Goal: Task Accomplishment & Management: Manage account settings

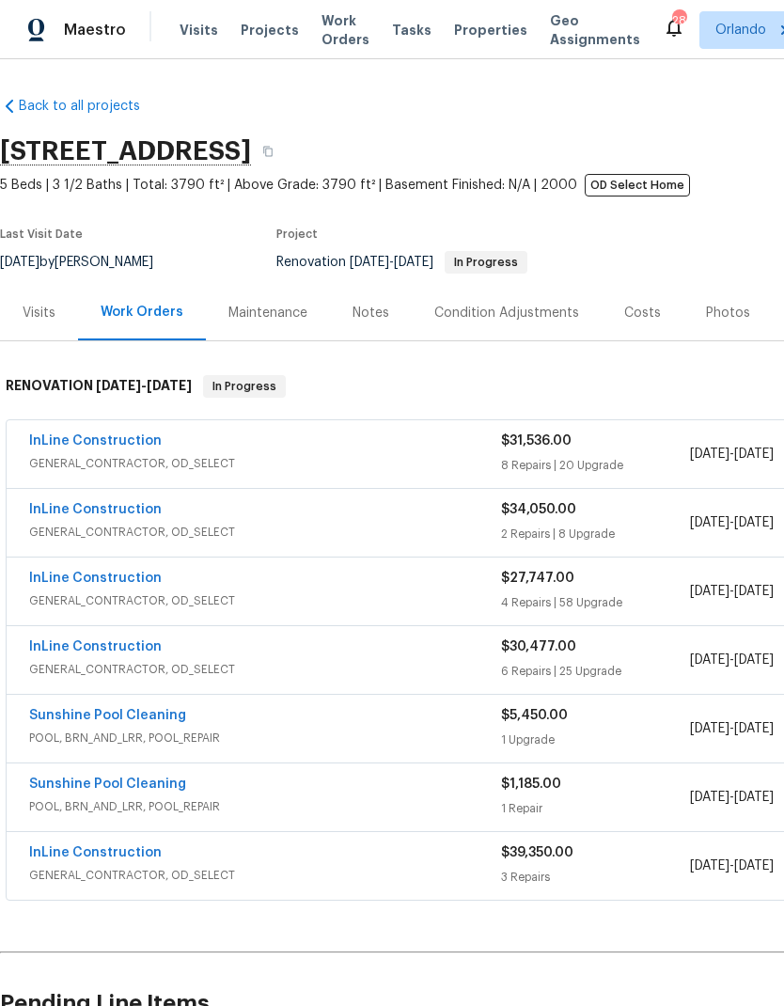
click at [136, 511] on link "InLine Construction" at bounding box center [95, 509] width 133 height 13
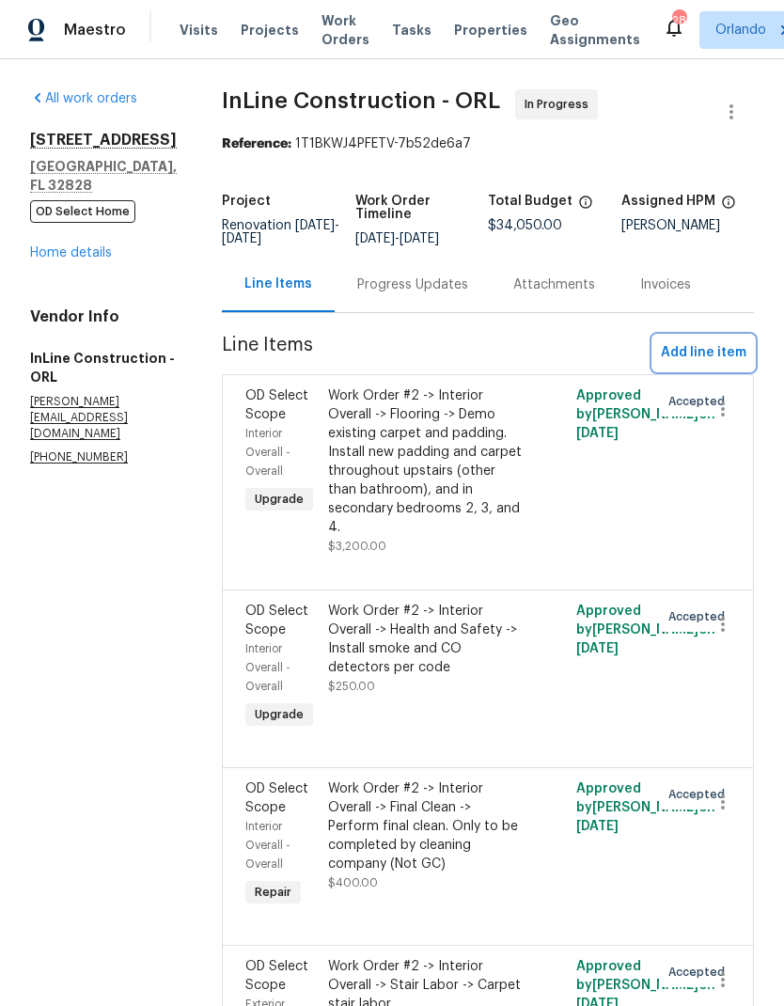
click at [720, 348] on span "Add line item" at bounding box center [704, 352] width 86 height 23
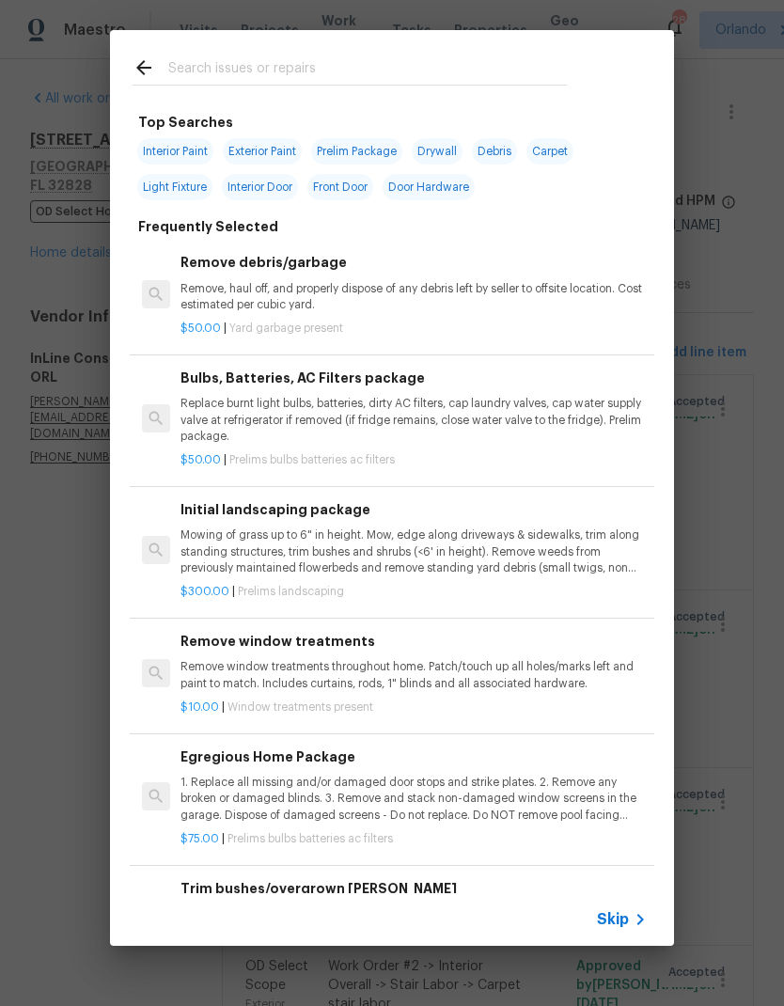
click at [308, 68] on input "text" at bounding box center [367, 70] width 399 height 28
type input "Range"
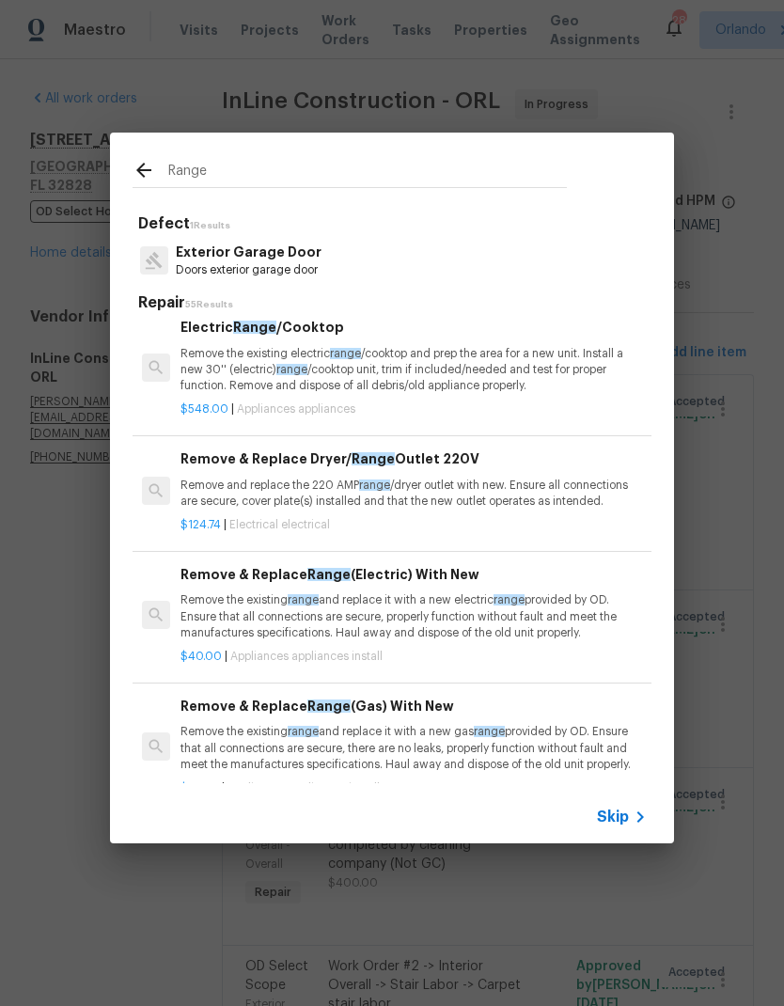
scroll to position [143, 0]
click at [542, 365] on p "Remove the existing electric range /cooktop and prep the area for a new unit. I…" at bounding box center [413, 370] width 466 height 48
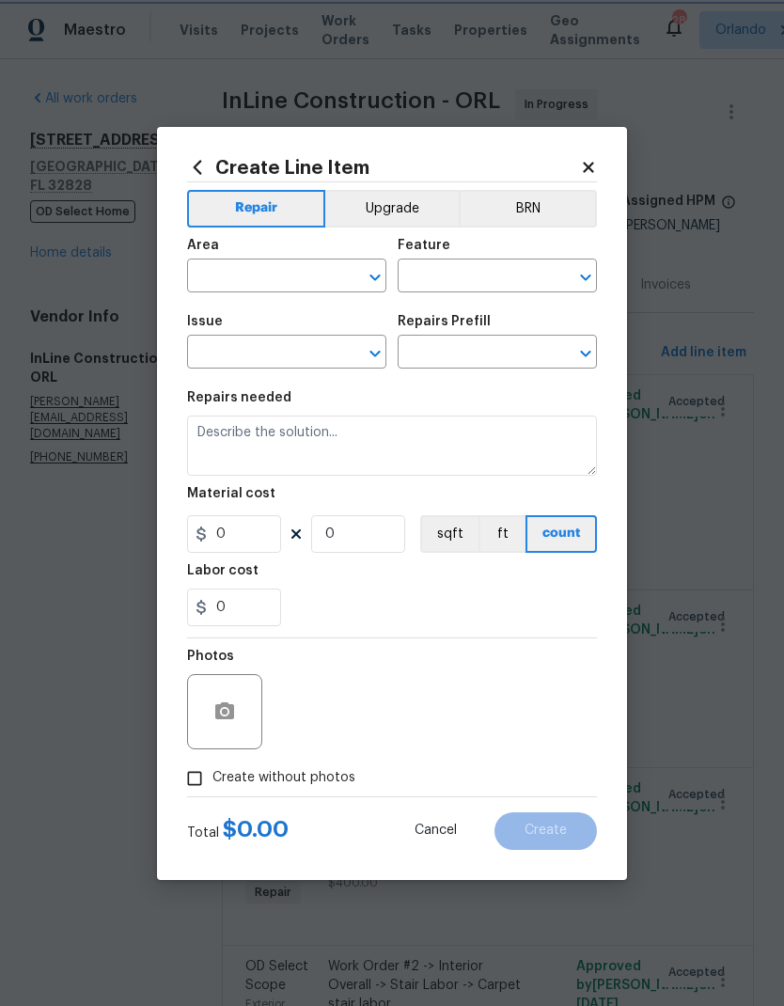
type input "Appliances"
type input "Electric Range/Cooktop $548.00"
type textarea "Remove the existing electric range/cooktop and prep the area for a new unit. In…"
type input "548"
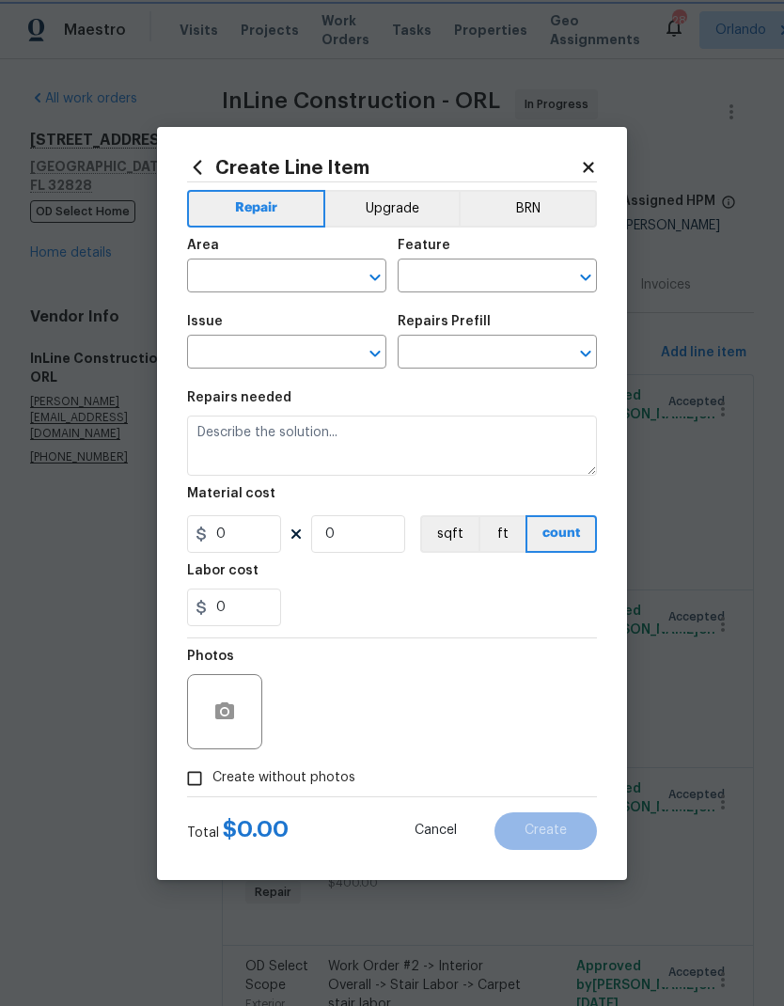
type input "1"
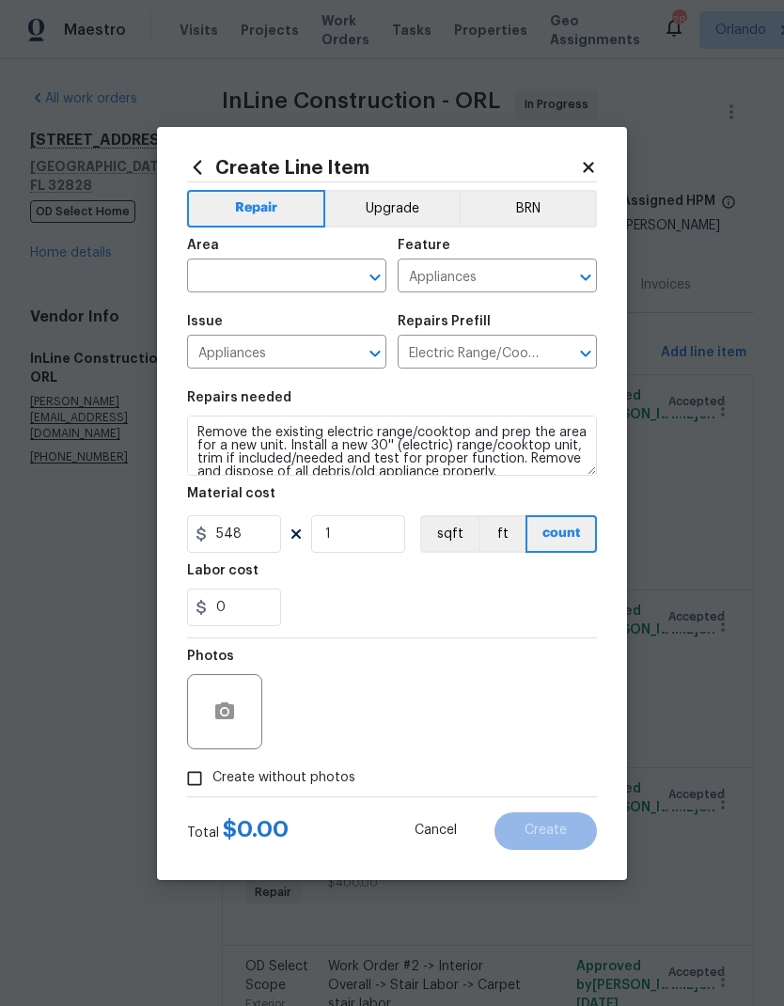
click at [541, 365] on input "Electric Range/Cooktop $548.00" at bounding box center [471, 353] width 147 height 29
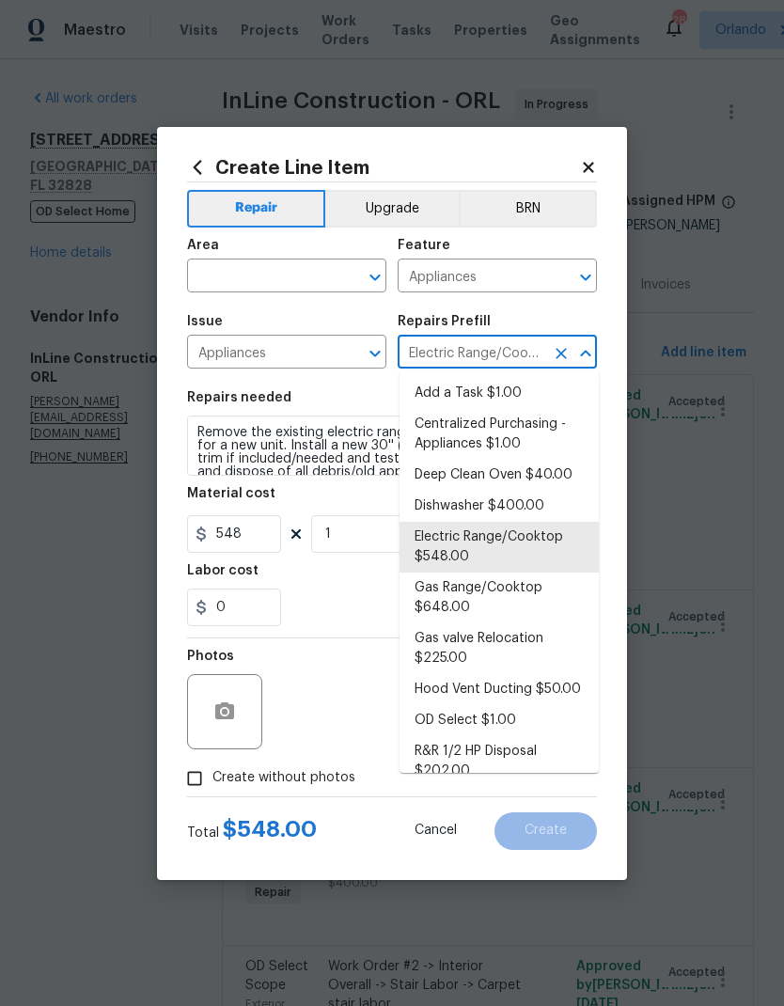
click at [370, 384] on section "Repairs needed Remove the existing electric range/cooktop and prep the area for…" at bounding box center [392, 509] width 410 height 258
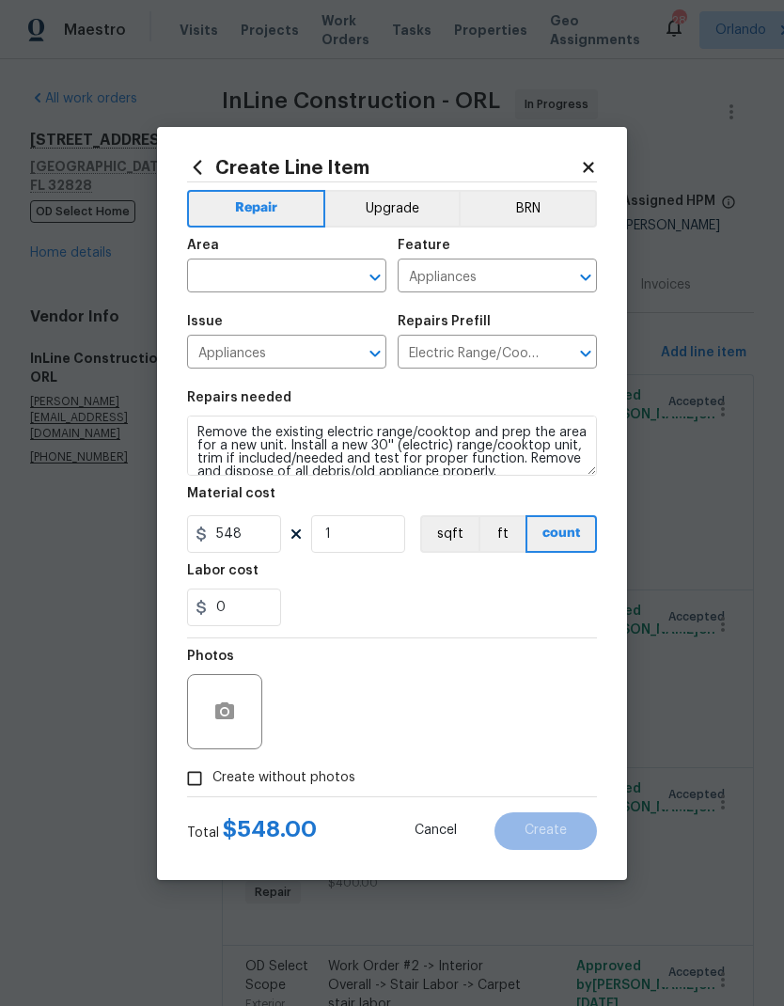
click at [342, 255] on div "Area" at bounding box center [286, 251] width 199 height 24
click at [315, 271] on input "text" at bounding box center [260, 277] width 147 height 29
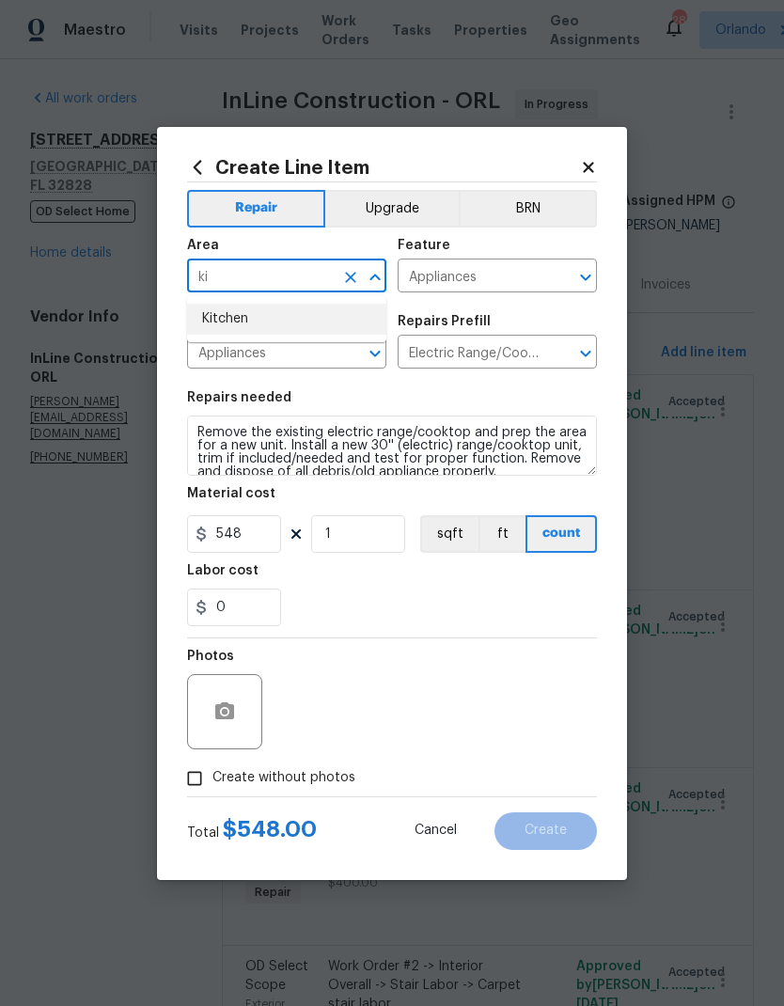
click at [254, 328] on li "Kitchen" at bounding box center [286, 319] width 199 height 31
type input "Kitchen"
click at [455, 382] on section "Repairs needed Remove the existing electric range/cooktop and prep the area for…" at bounding box center [392, 509] width 410 height 258
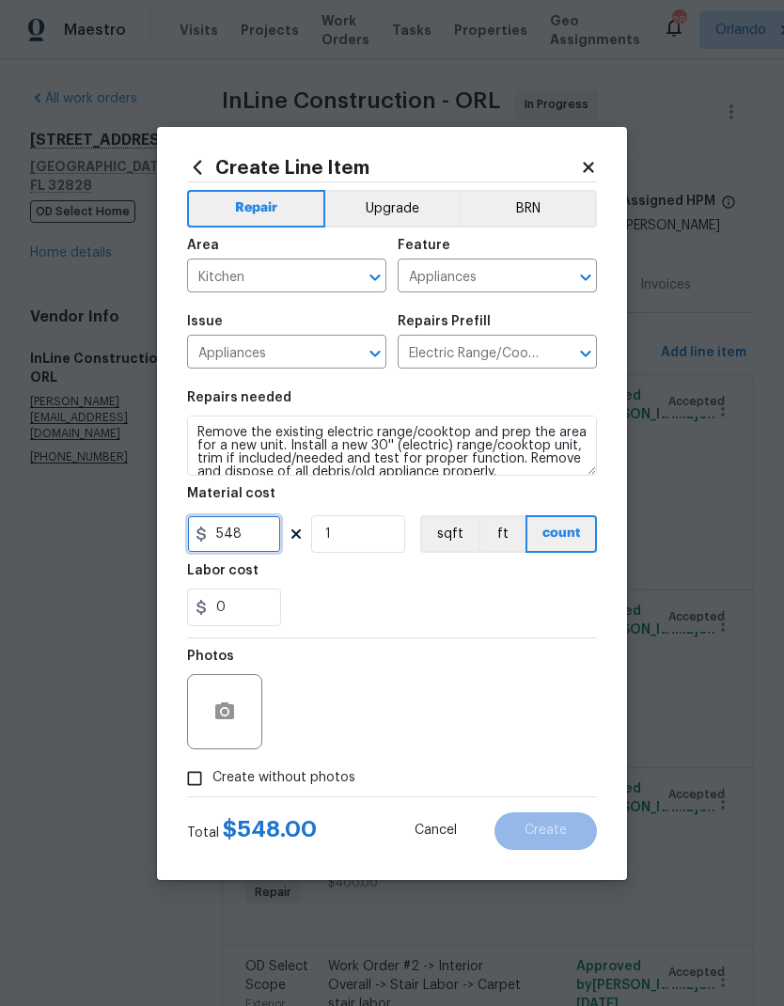
click at [260, 533] on input "548" at bounding box center [234, 534] width 94 height 38
click at [264, 536] on input "548" at bounding box center [234, 534] width 94 height 38
click at [263, 535] on input "548" at bounding box center [234, 534] width 94 height 38
type input "750"
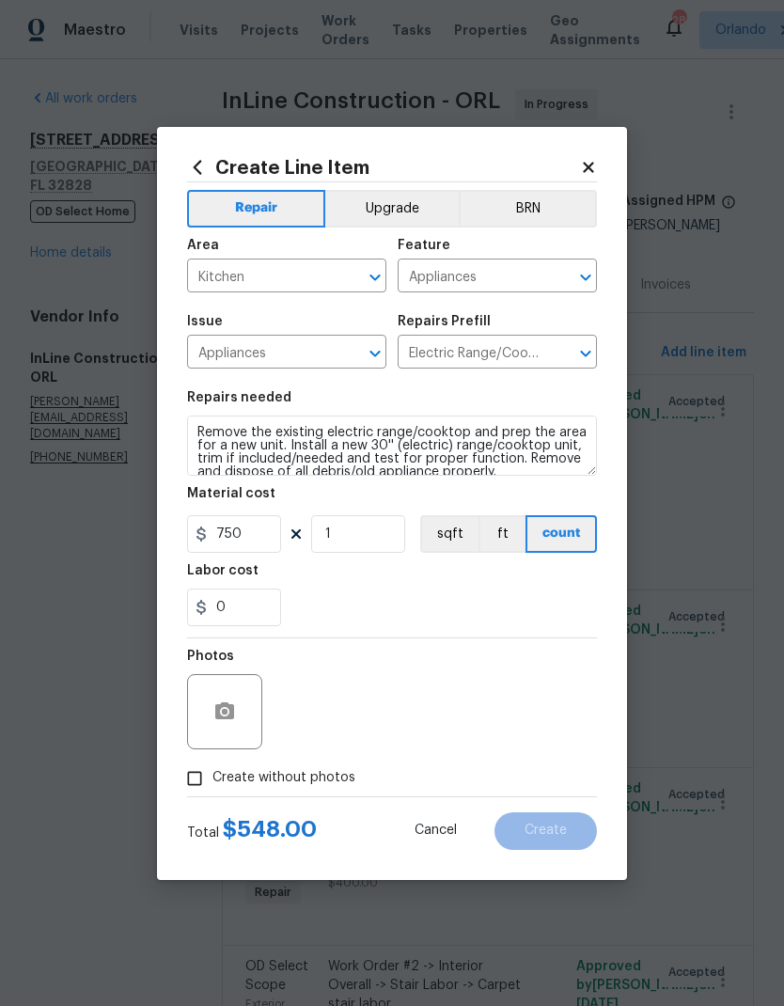
click at [480, 596] on div "0" at bounding box center [392, 607] width 410 height 38
click at [331, 781] on span "Create without photos" at bounding box center [283, 778] width 143 height 20
click at [212, 781] on input "Create without photos" at bounding box center [195, 778] width 36 height 36
checkbox input "true"
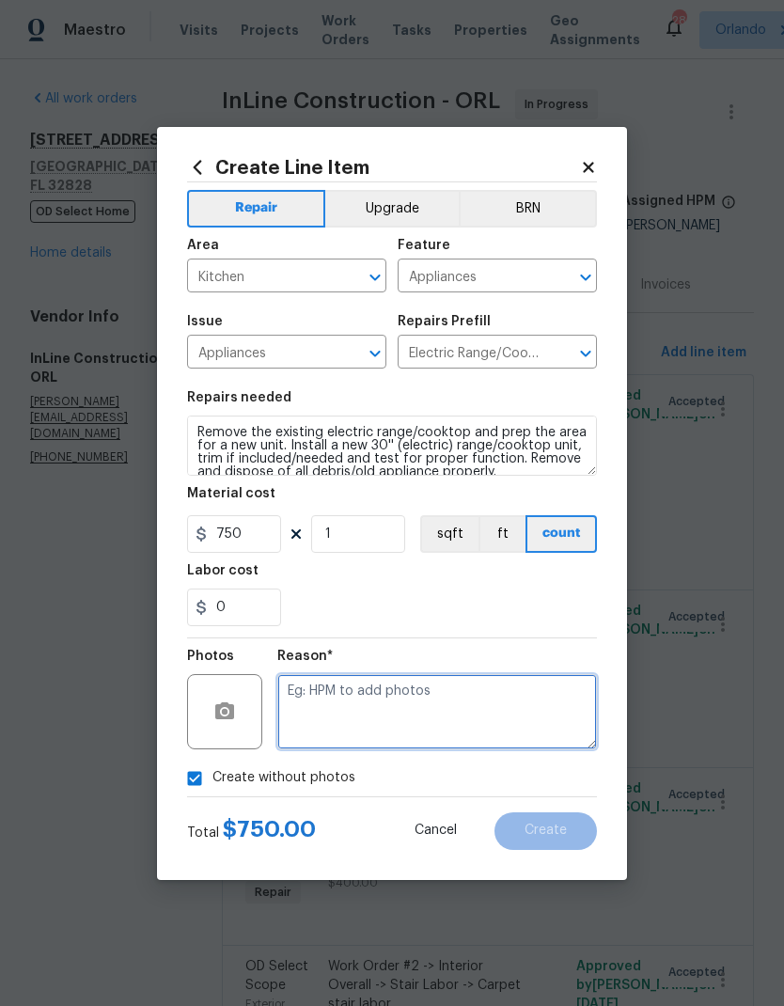
click at [430, 710] on textarea at bounding box center [437, 711] width 320 height 75
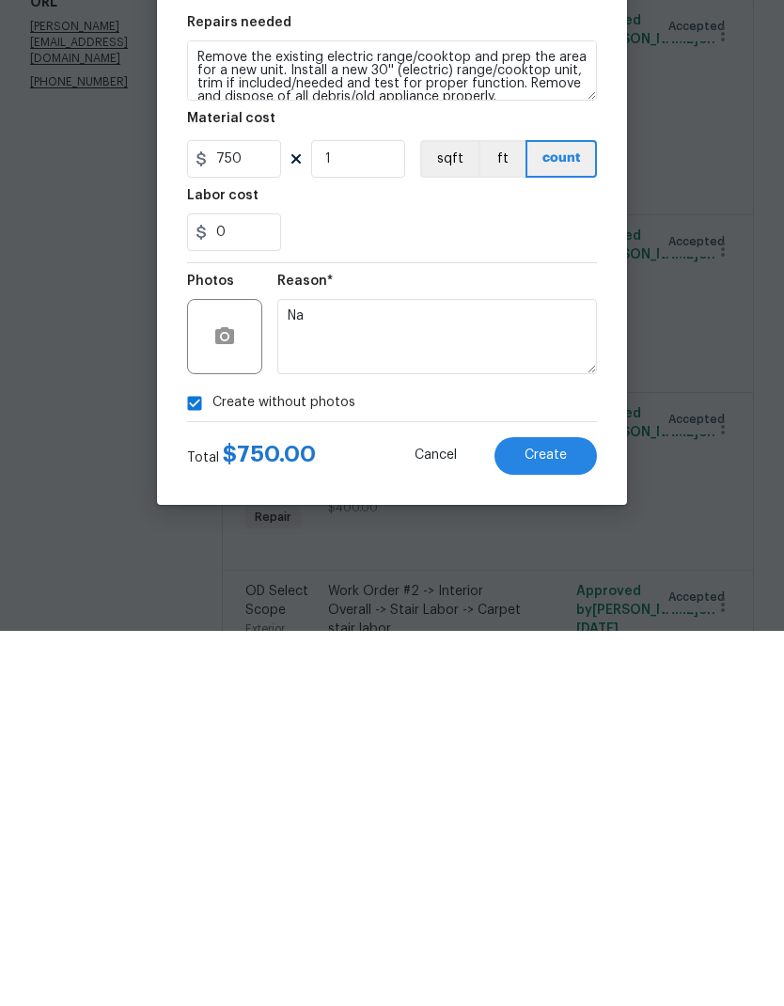
scroll to position [75, 0]
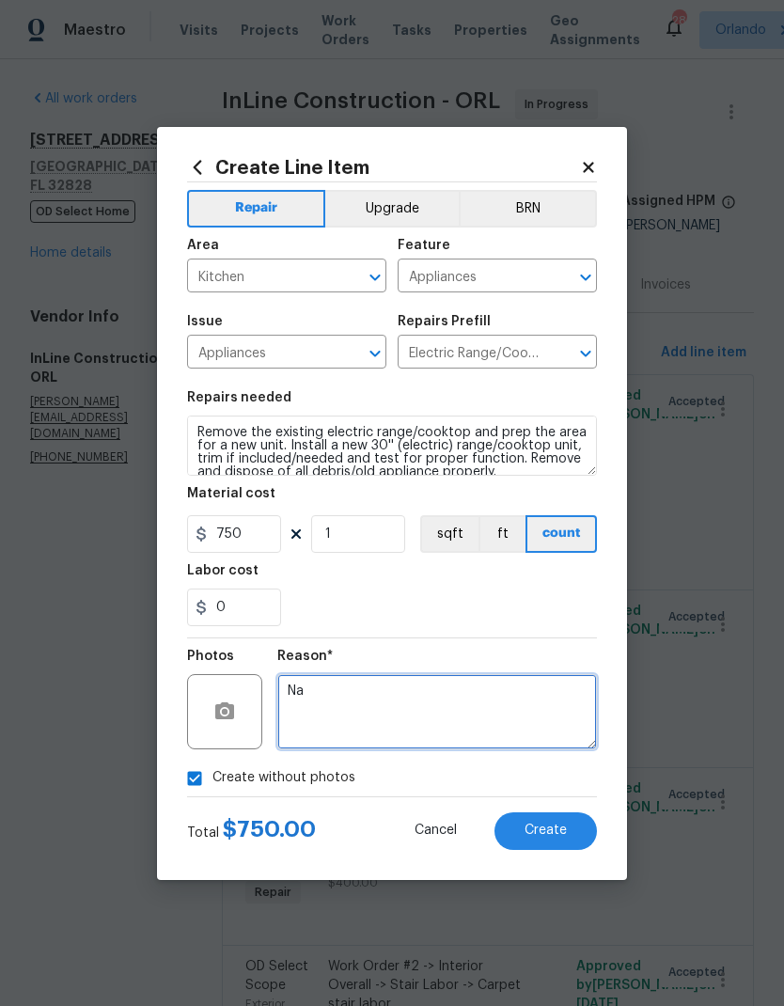
type textarea "Na"
click at [567, 831] on button "Create" at bounding box center [545, 831] width 102 height 38
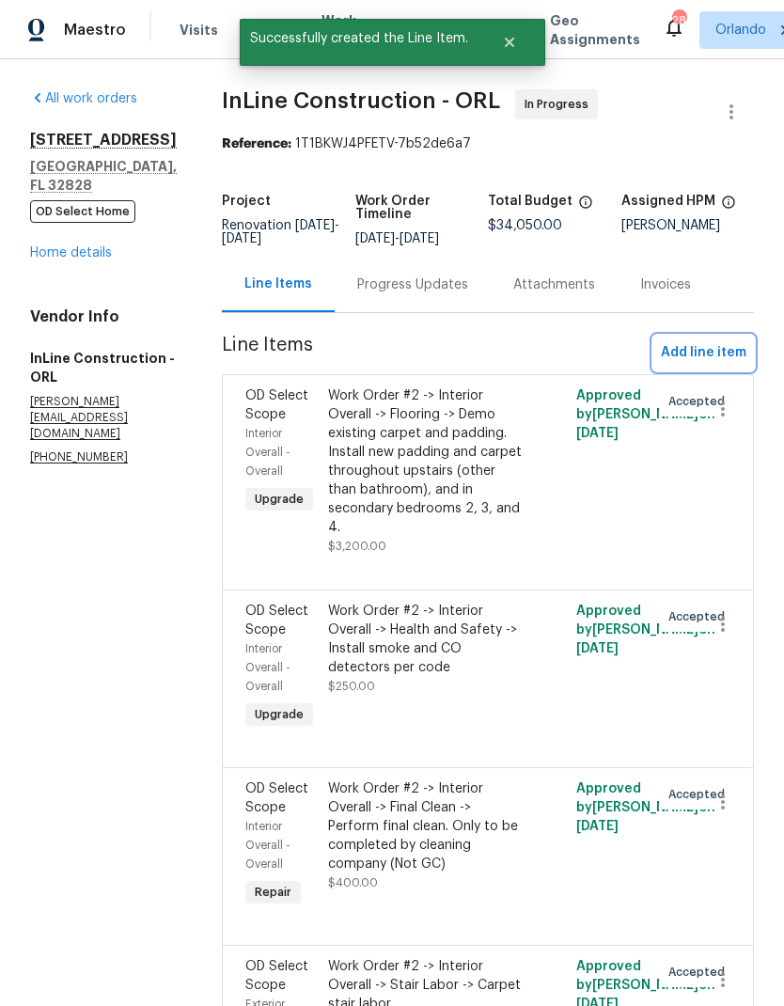
click at [724, 341] on span "Add line item" at bounding box center [704, 352] width 86 height 23
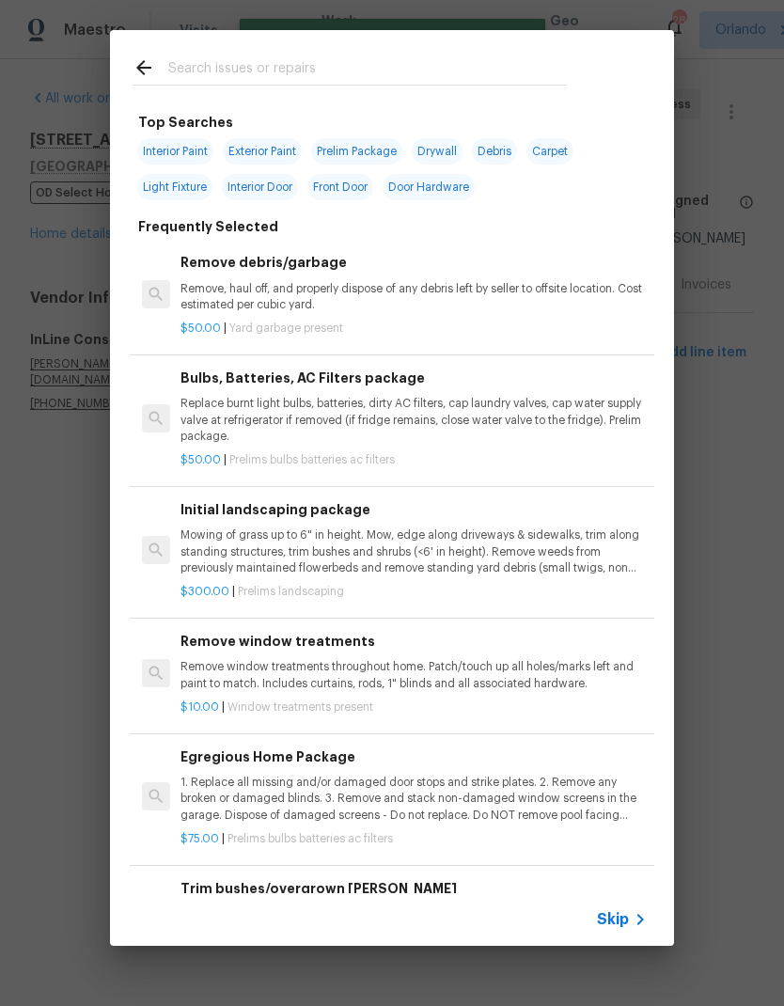
scroll to position [0, 0]
click at [291, 79] on input "text" at bounding box center [367, 70] width 399 height 28
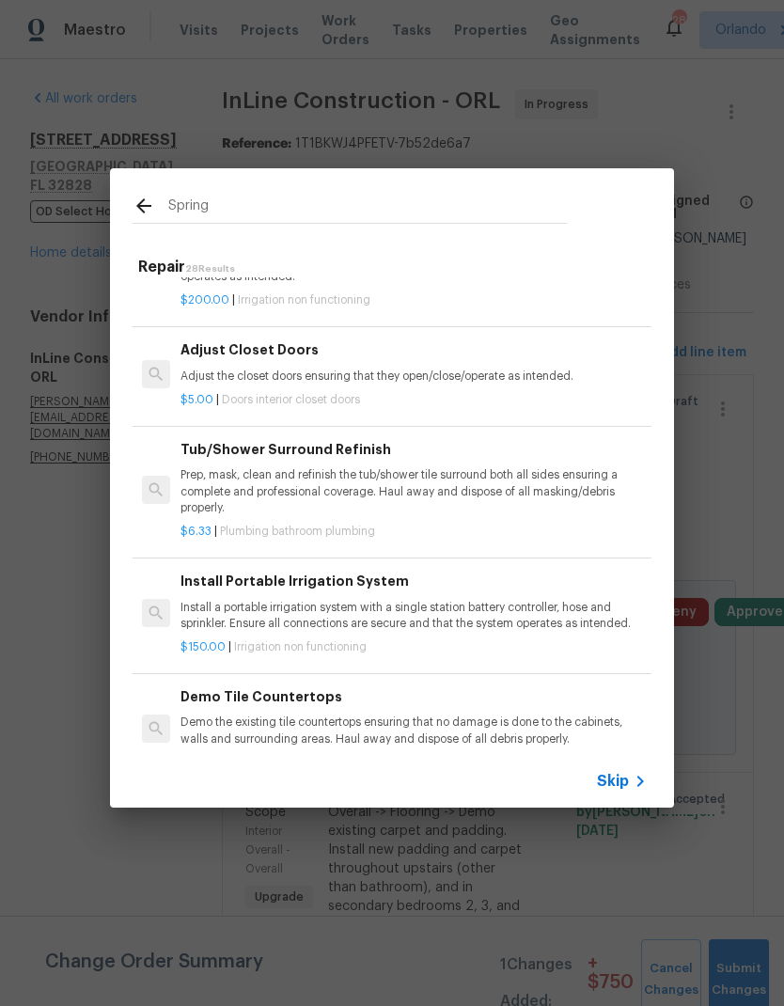
scroll to position [352, -1]
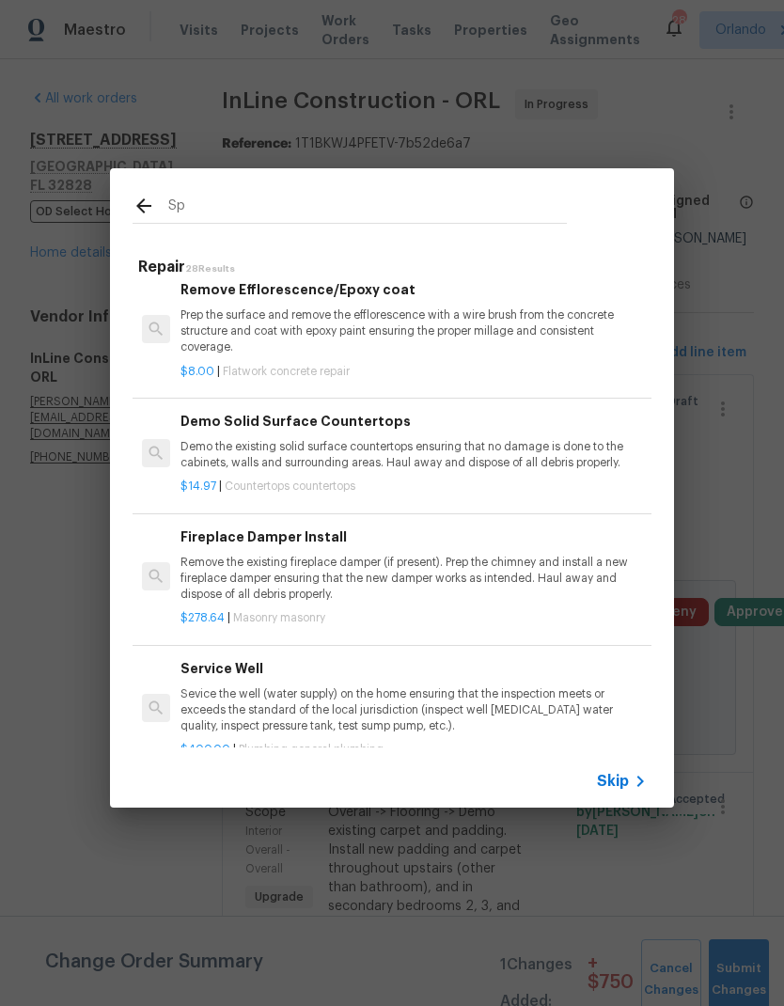
type input "S"
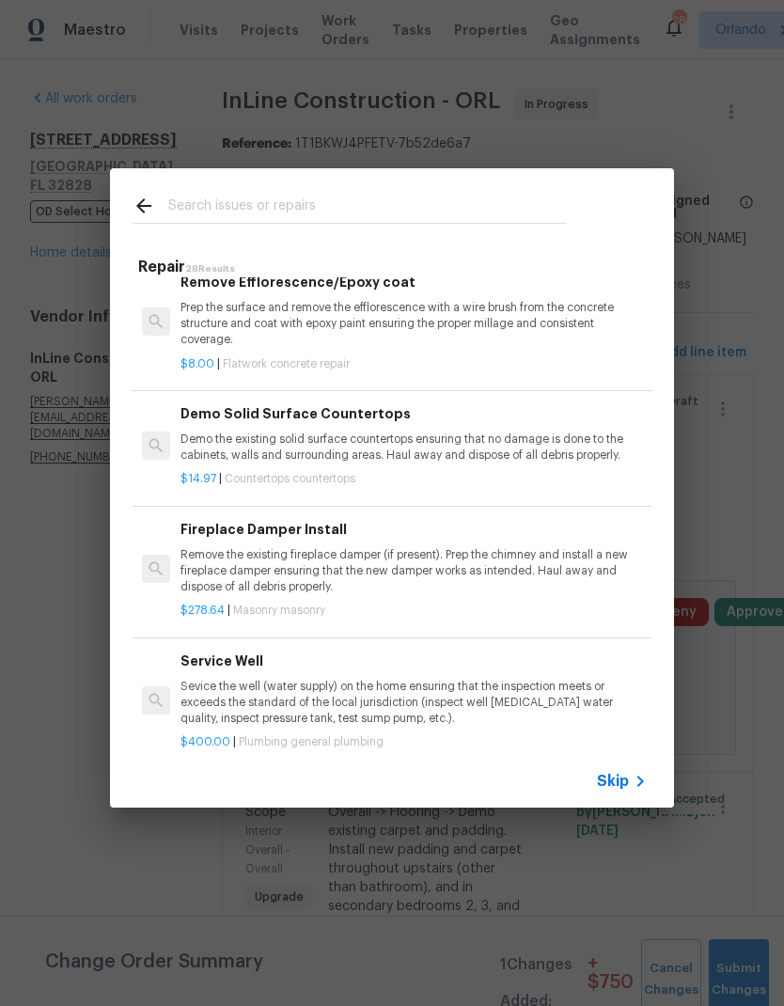
scroll to position [863, 0]
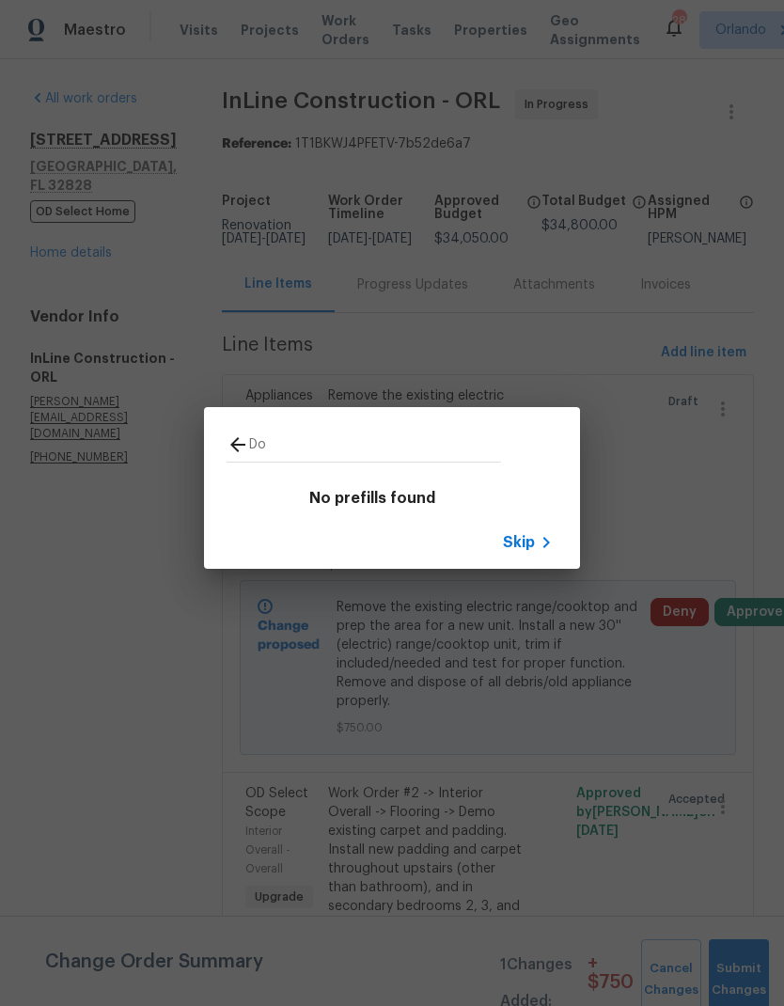
type input "D"
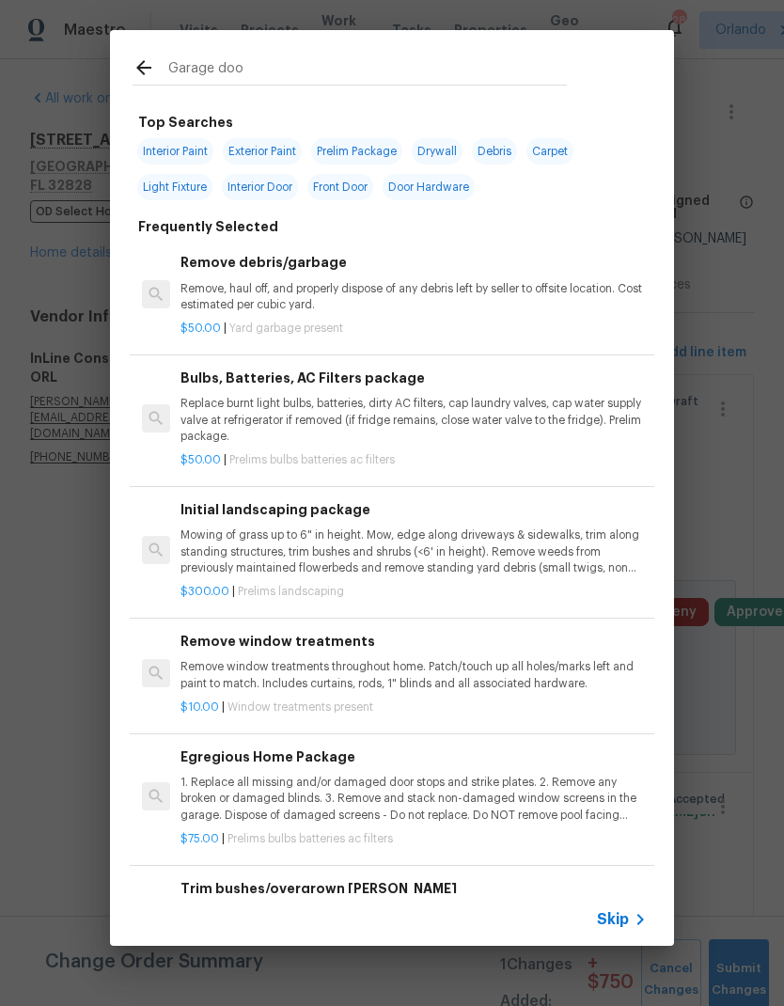
type input "Garage door"
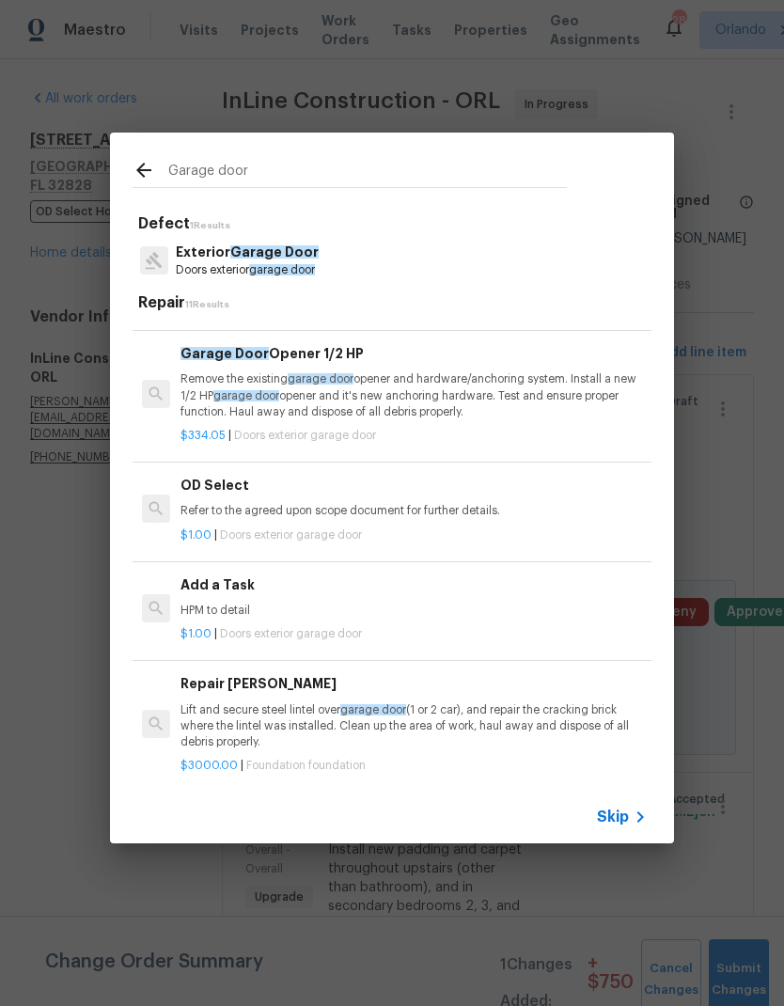
scroll to position [890, 0]
click at [373, 578] on h6 "Add a Task" at bounding box center [413, 584] width 466 height 21
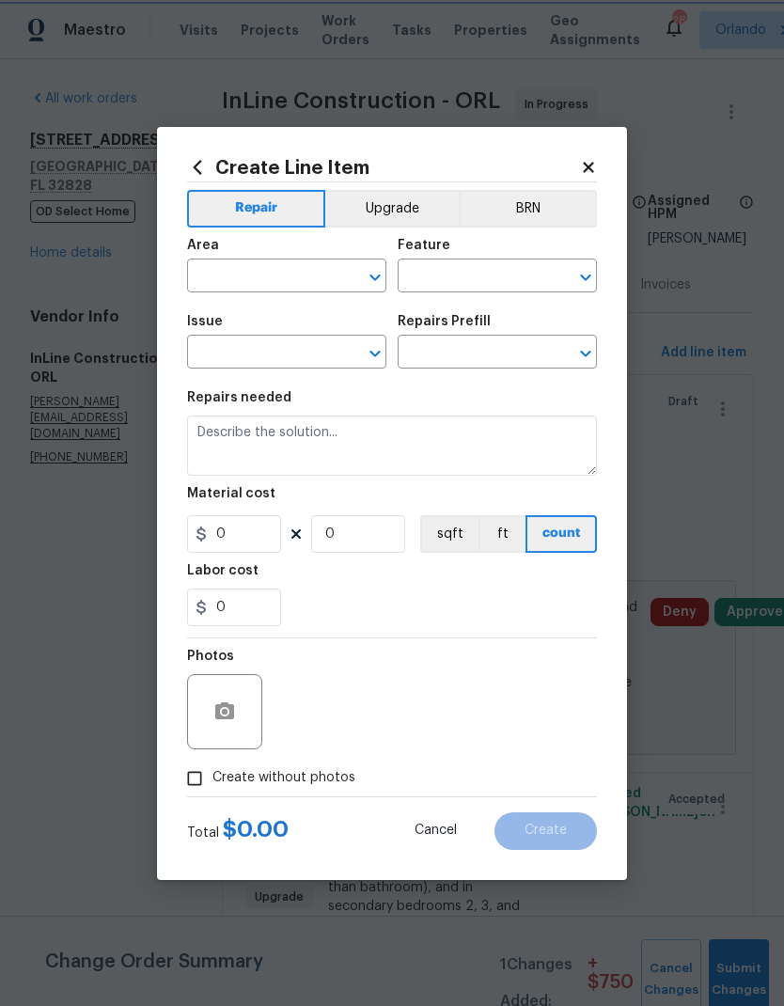
type input "Interior Door"
type input "Exterior Garage Door"
type textarea "HPM to detail"
type input "1"
type input "Add a Task $1.00"
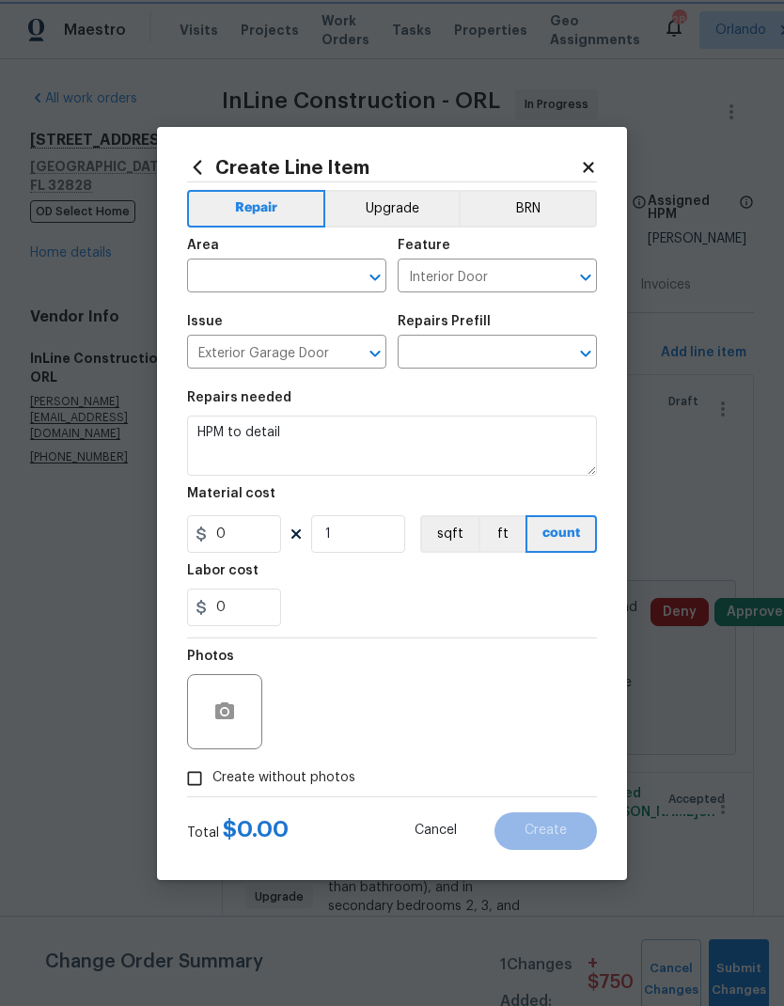
type input "1"
click at [344, 289] on div at bounding box center [361, 277] width 49 height 26
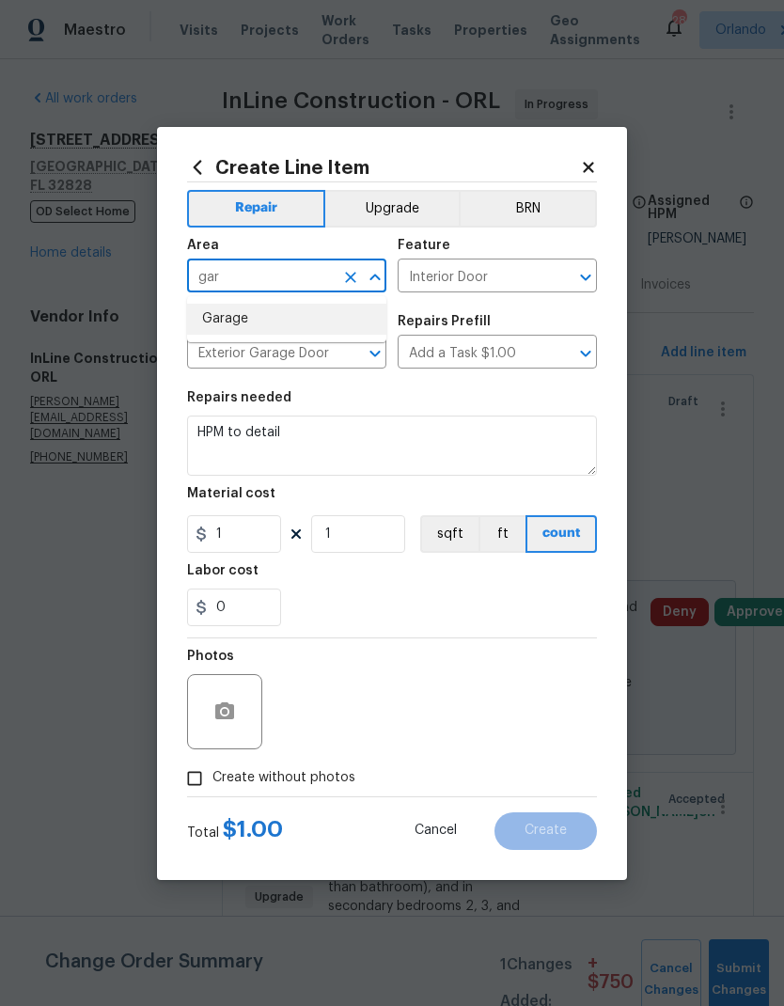
click at [270, 321] on li "Garage" at bounding box center [286, 319] width 199 height 31
type input "Garage"
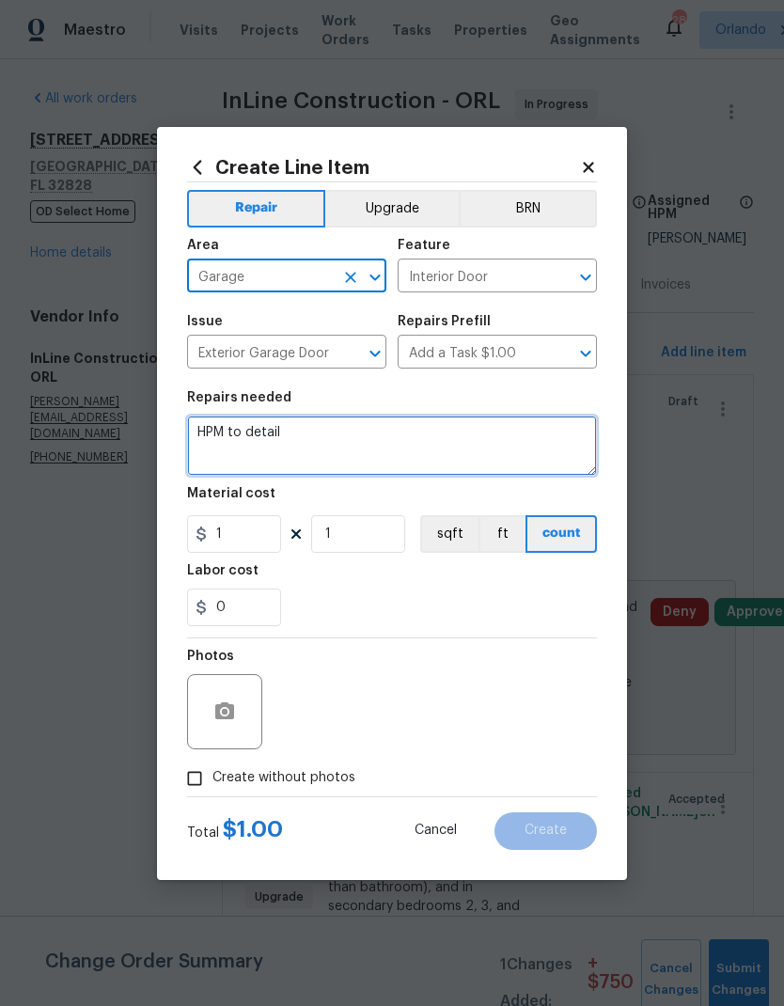
click at [256, 433] on textarea "HPM to detail" at bounding box center [392, 445] width 410 height 60
click at [245, 437] on textarea "HPM to detail" at bounding box center [392, 445] width 410 height 60
type textarea "Replace damaged garage door spring."
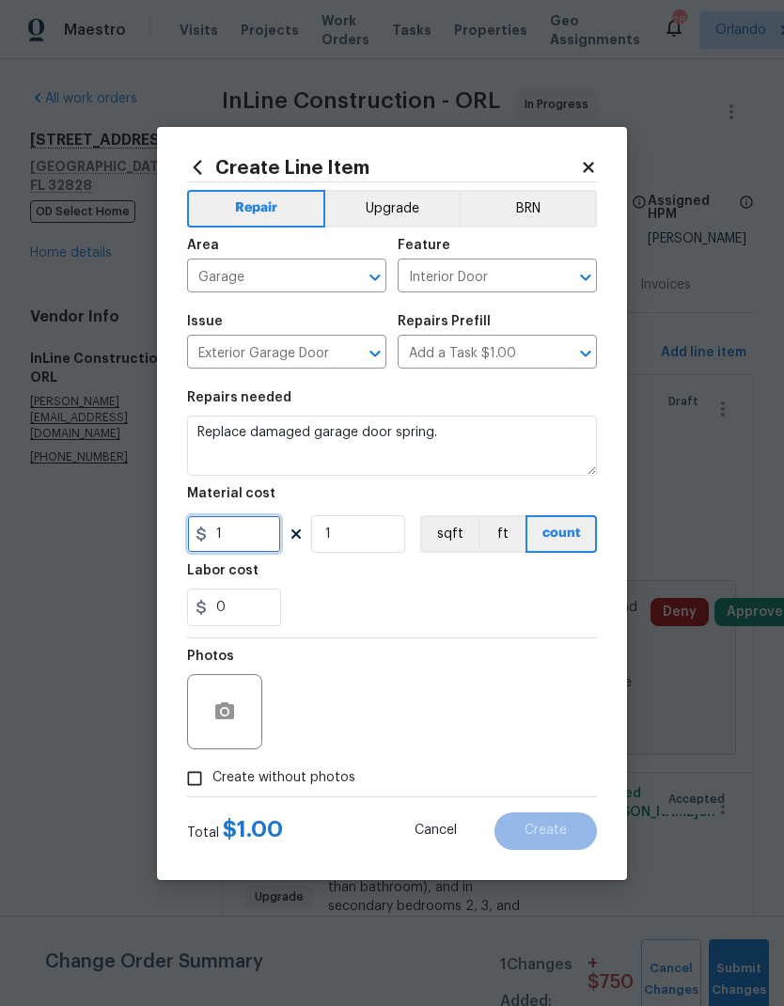
click at [263, 538] on input "1" at bounding box center [234, 534] width 94 height 38
type input "200"
click at [470, 576] on div "Labor cost" at bounding box center [392, 576] width 410 height 24
click at [283, 788] on span "Create without photos" at bounding box center [283, 778] width 143 height 20
click at [212, 788] on input "Create without photos" at bounding box center [195, 778] width 36 height 36
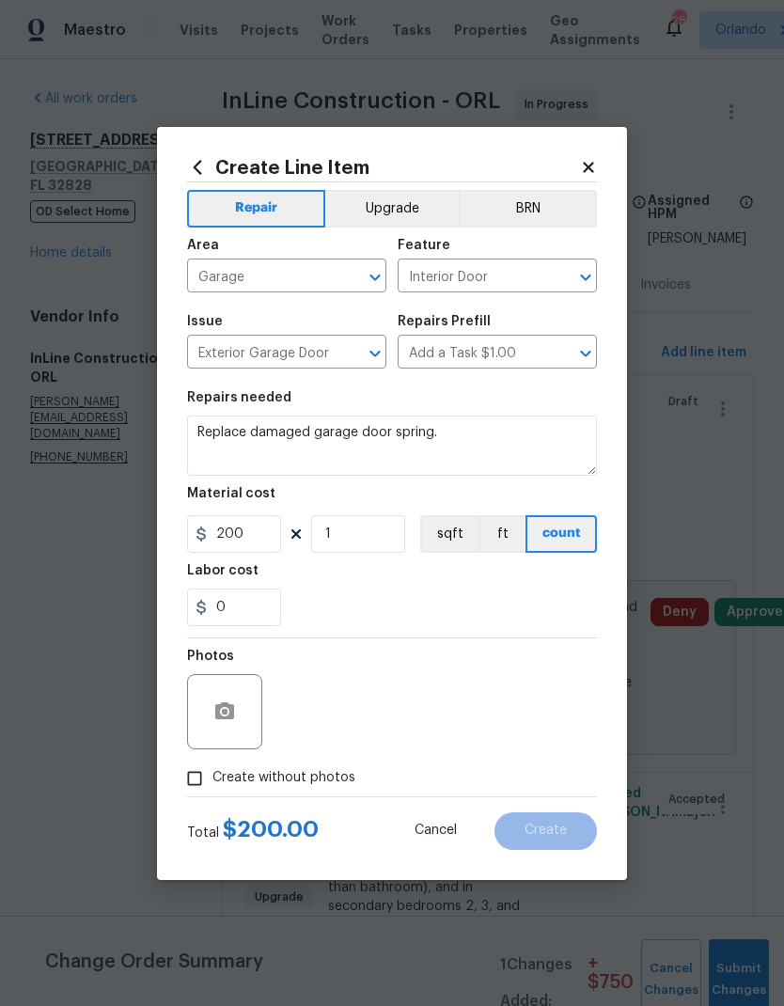
checkbox input "true"
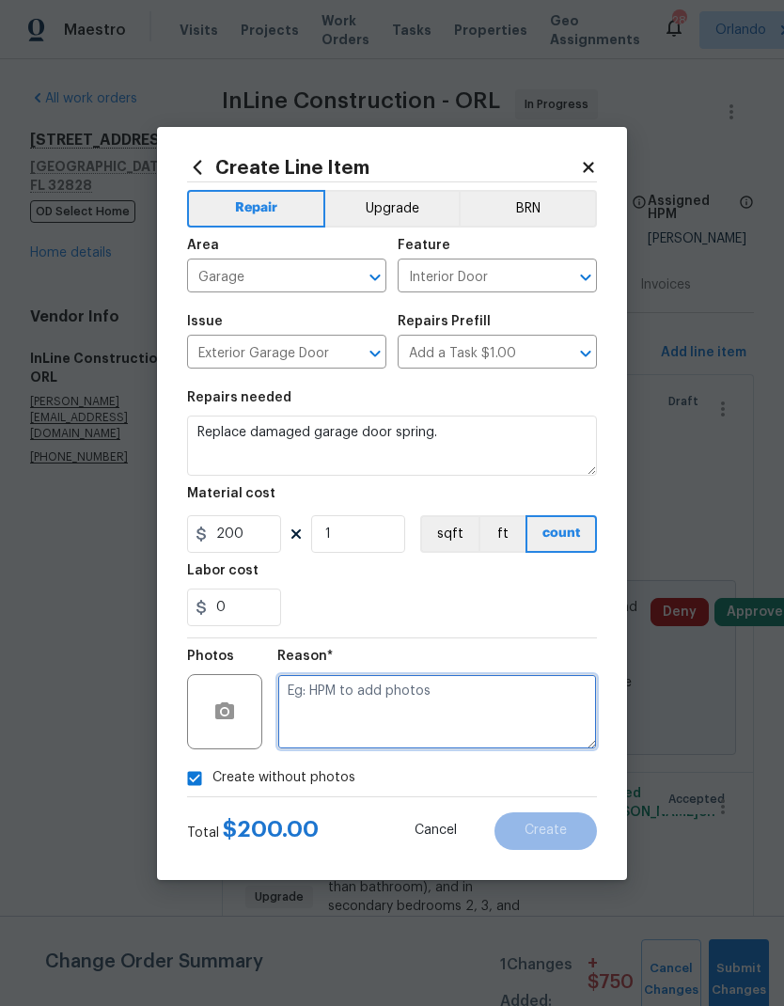
click at [425, 732] on textarea at bounding box center [437, 711] width 320 height 75
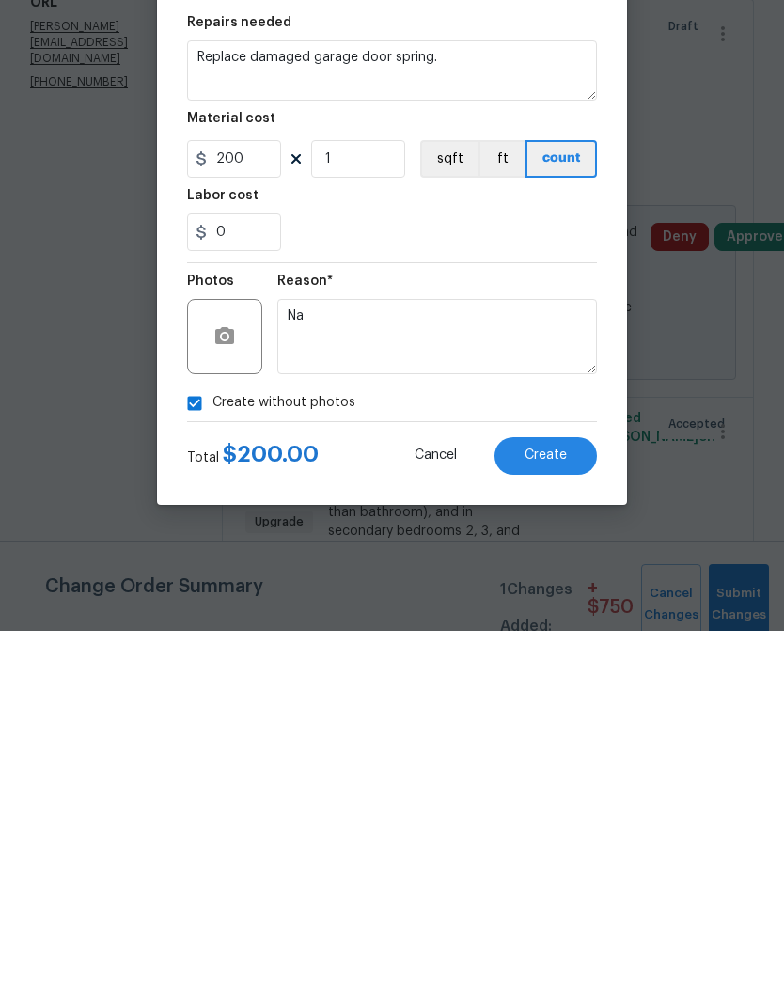
scroll to position [75, 0]
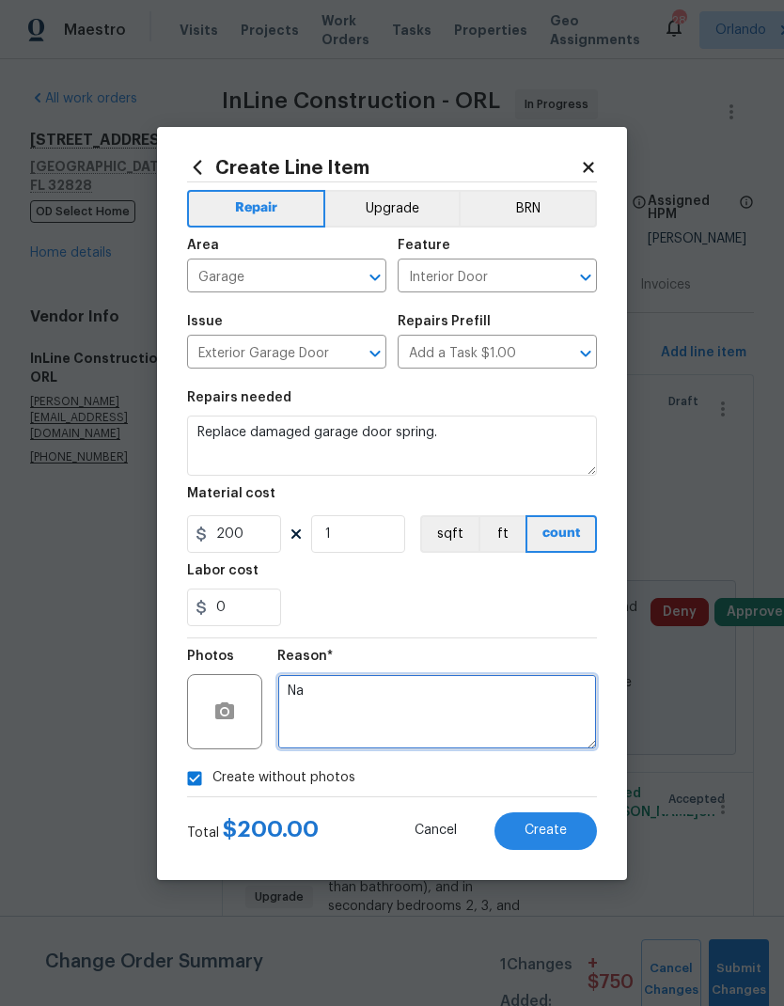
type textarea "Na"
click at [551, 834] on span "Create" at bounding box center [545, 830] width 42 height 14
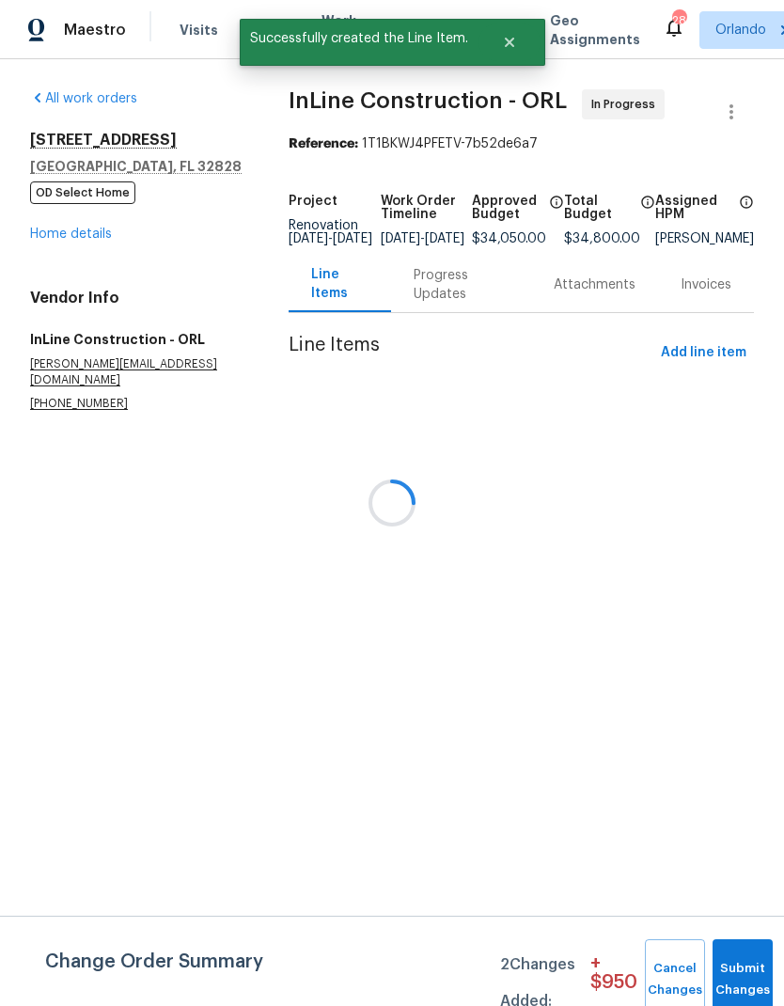
scroll to position [0, 0]
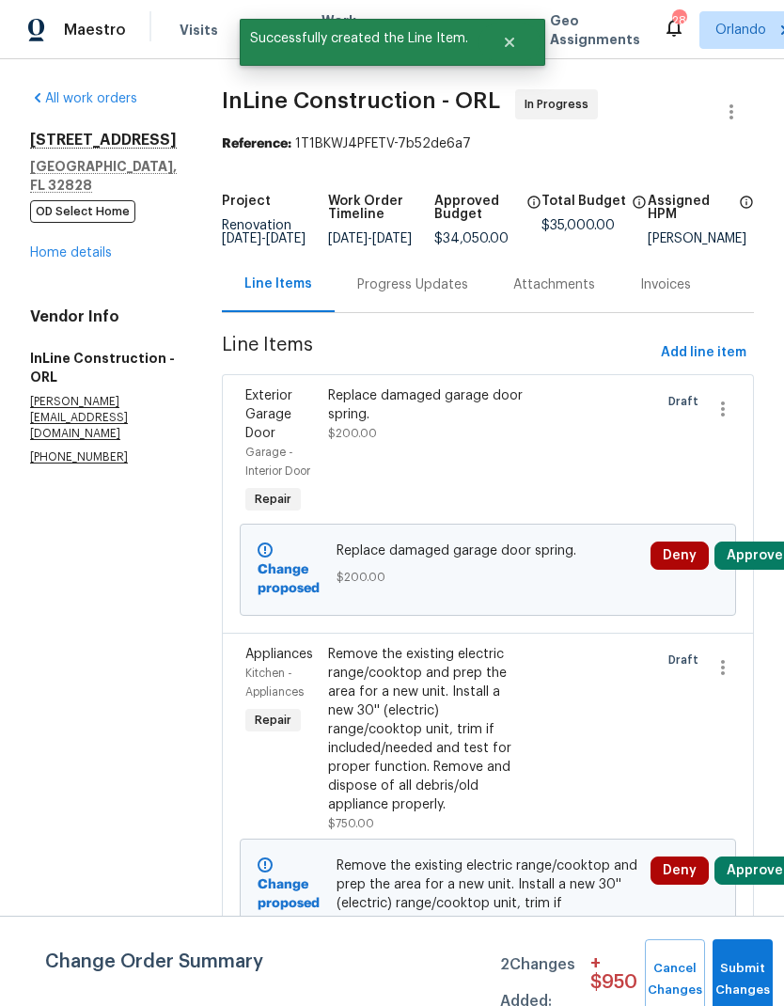
click at [749, 973] on button "Submit Changes" at bounding box center [742, 979] width 60 height 81
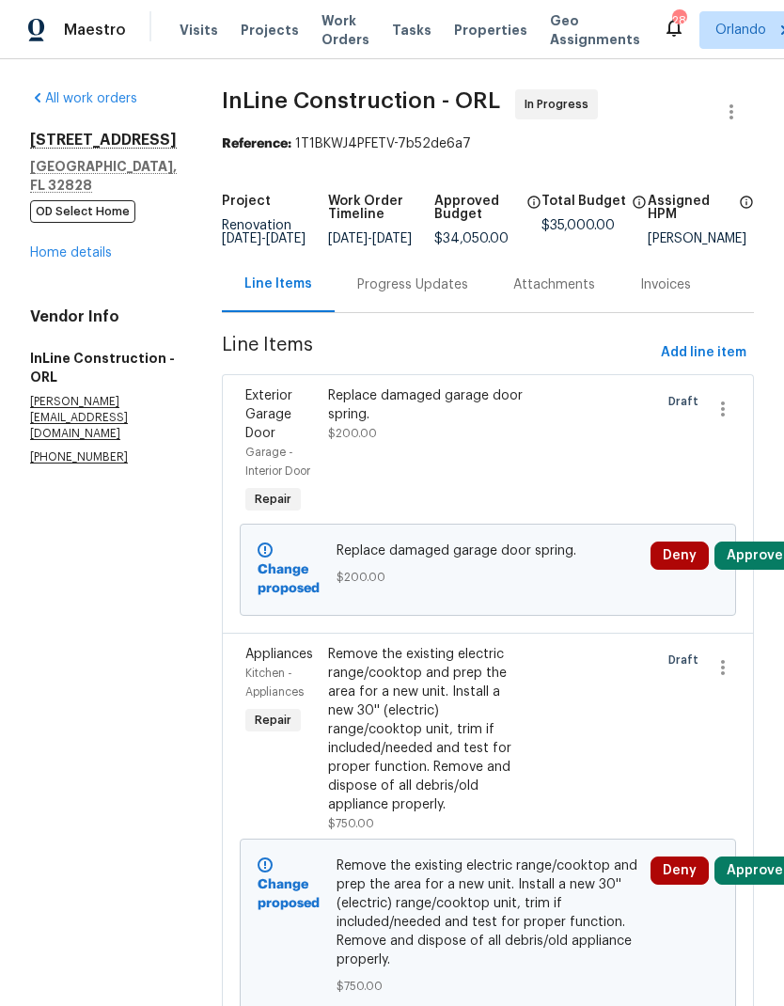
click at [756, 570] on button "Approve" at bounding box center [754, 555] width 81 height 28
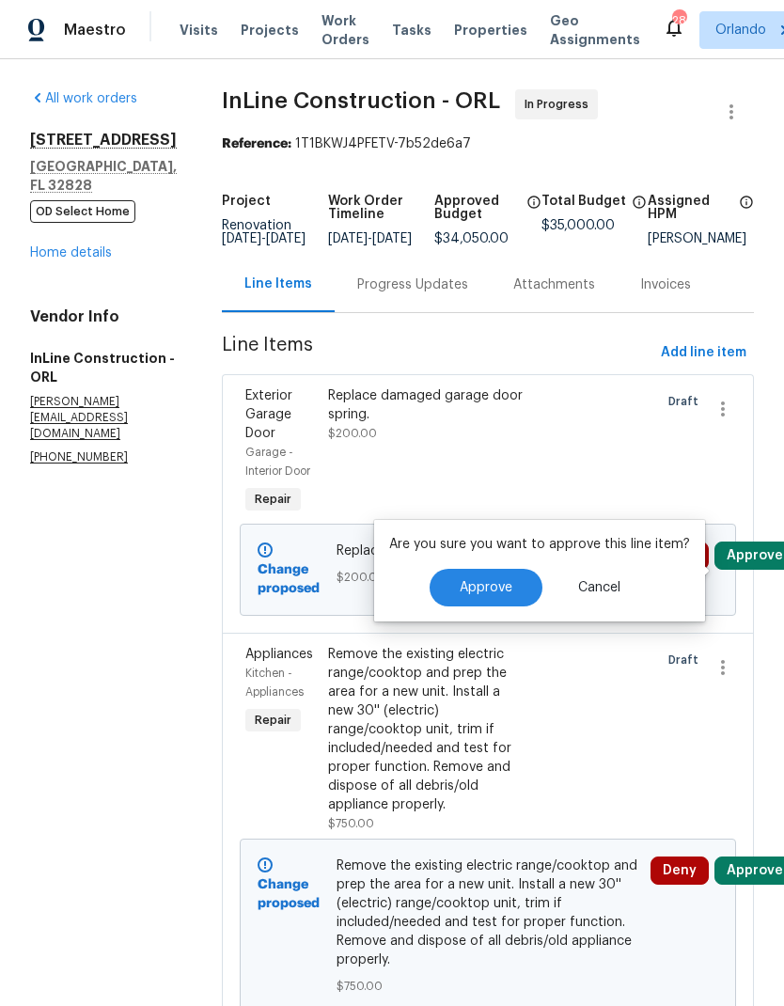
click at [497, 595] on button "Approve" at bounding box center [486, 588] width 113 height 38
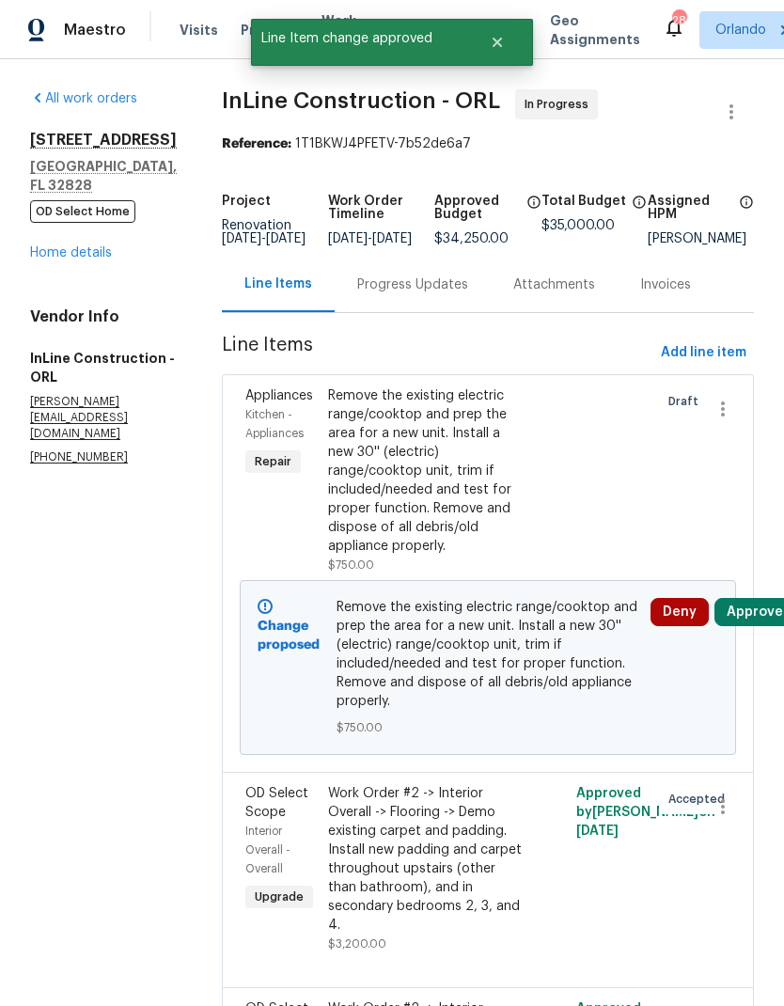
click at [759, 624] on button "Approve" at bounding box center [754, 612] width 81 height 28
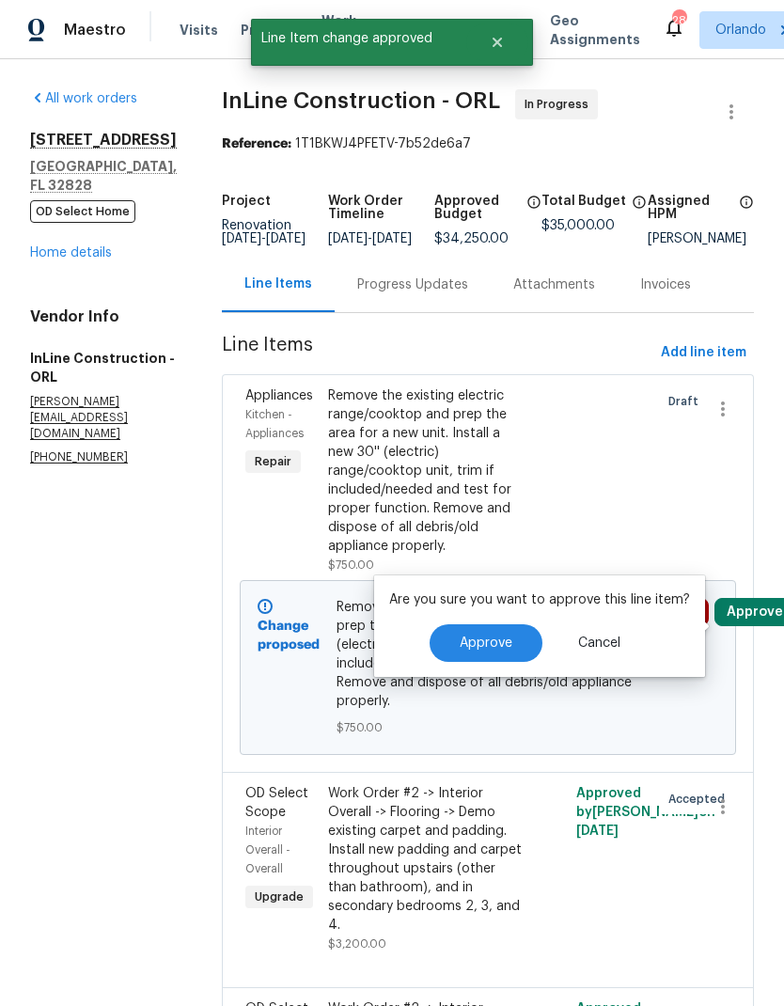
click at [507, 633] on button "Approve" at bounding box center [486, 643] width 113 height 38
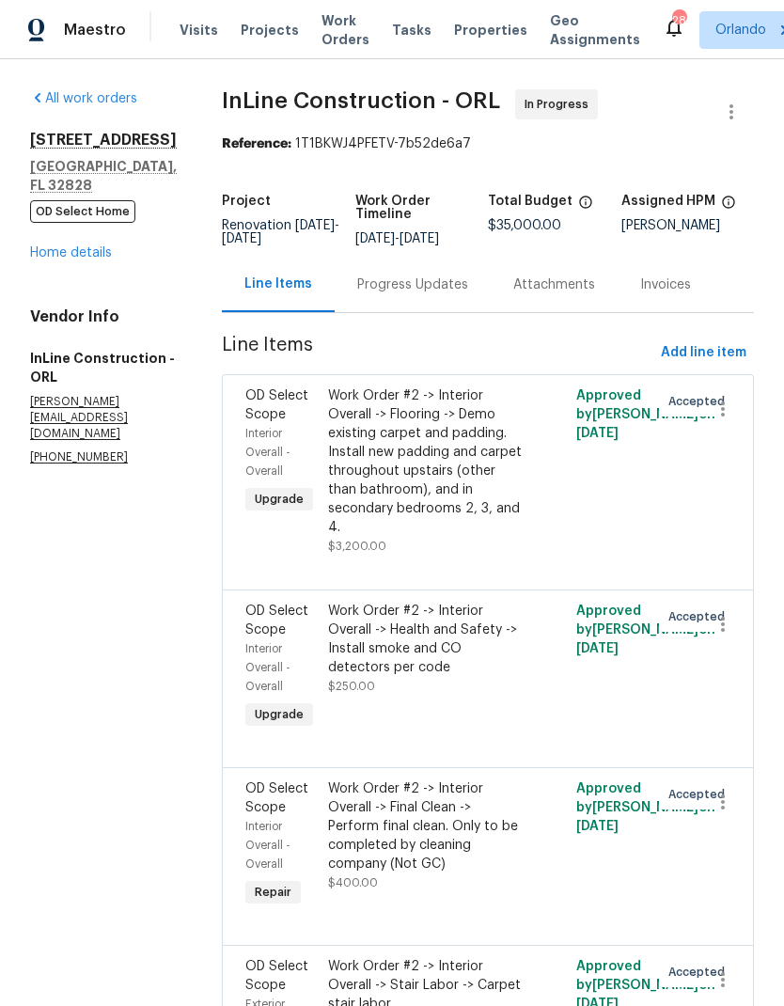
click at [100, 258] on link "Home details" at bounding box center [71, 252] width 82 height 13
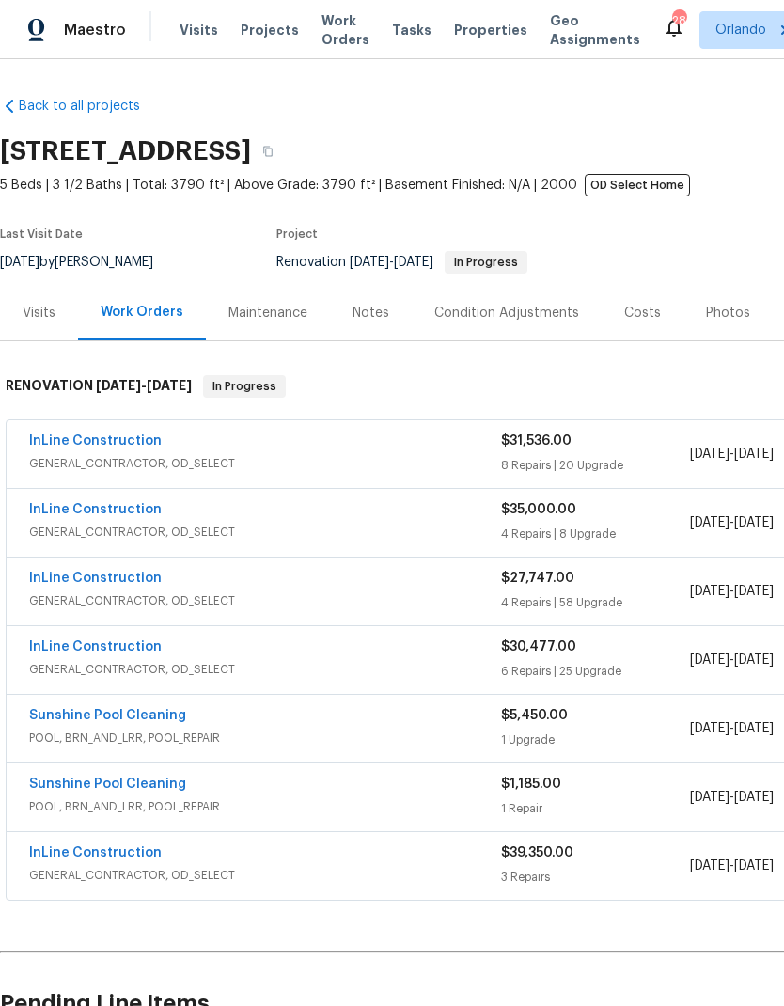
click at [116, 506] on link "InLine Construction" at bounding box center [95, 509] width 133 height 13
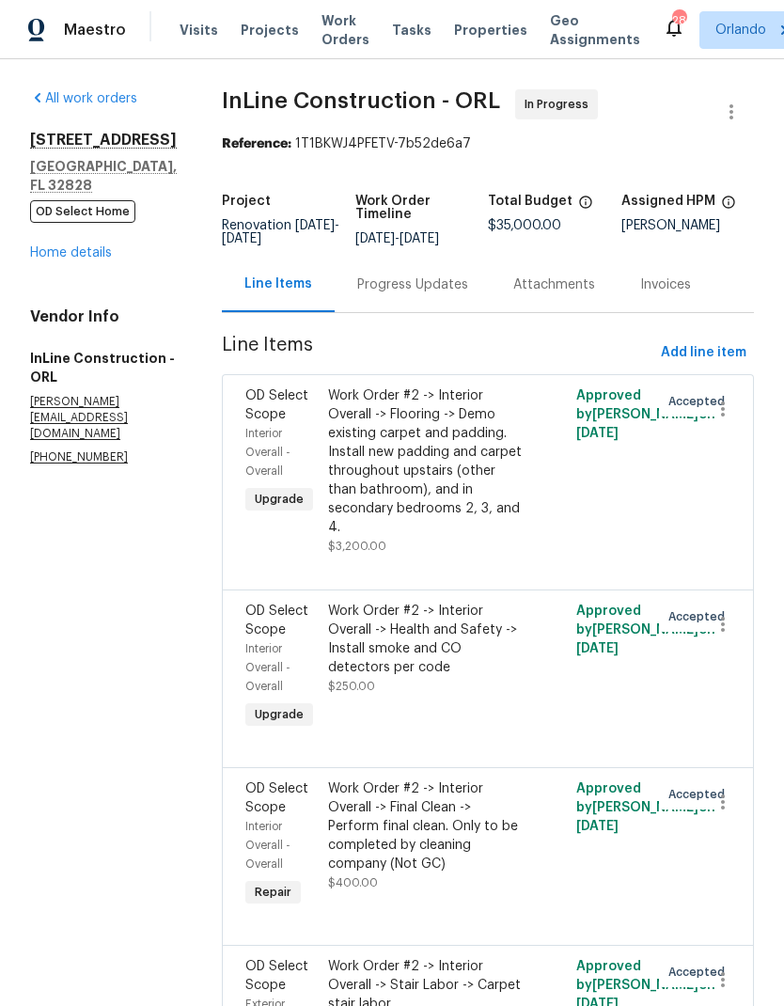
click at [90, 258] on link "Home details" at bounding box center [71, 252] width 82 height 13
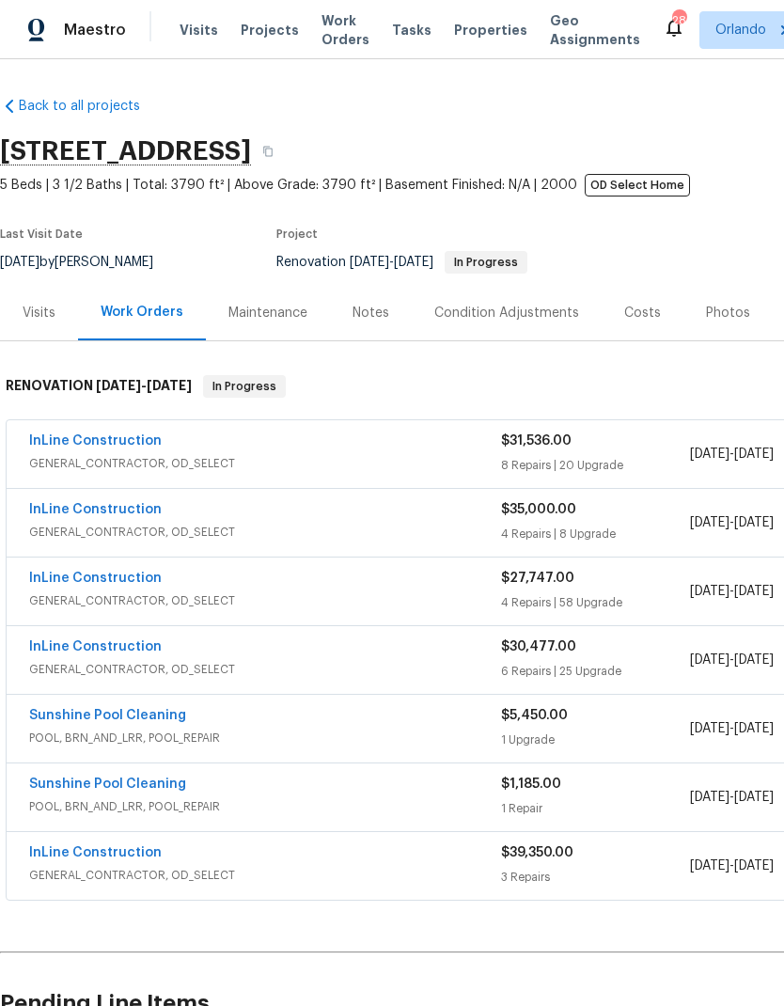
click at [122, 447] on link "InLine Construction" at bounding box center [95, 440] width 133 height 13
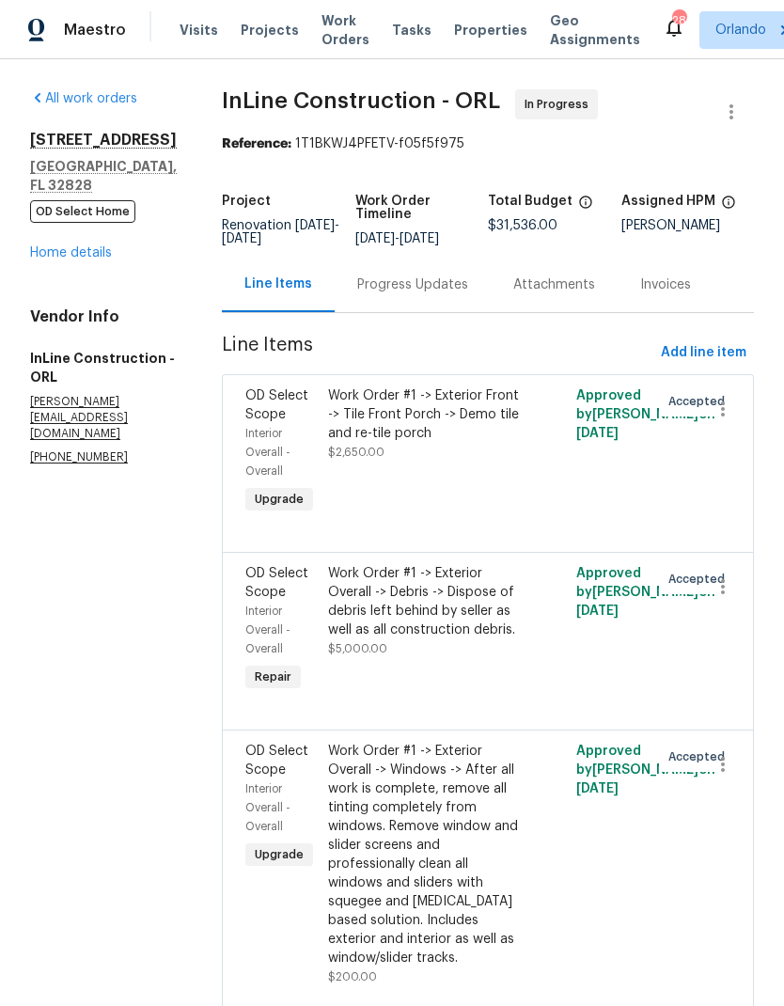
click at [110, 248] on link "Home details" at bounding box center [71, 252] width 82 height 13
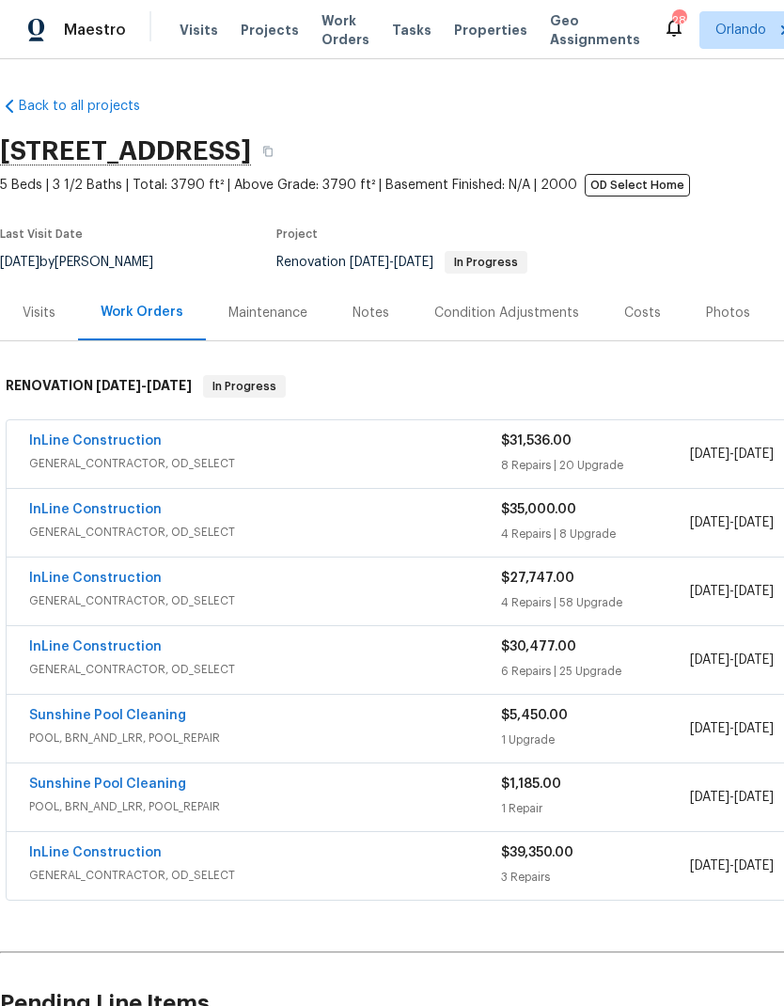
click at [133, 577] on link "InLine Construction" at bounding box center [95, 577] width 133 height 13
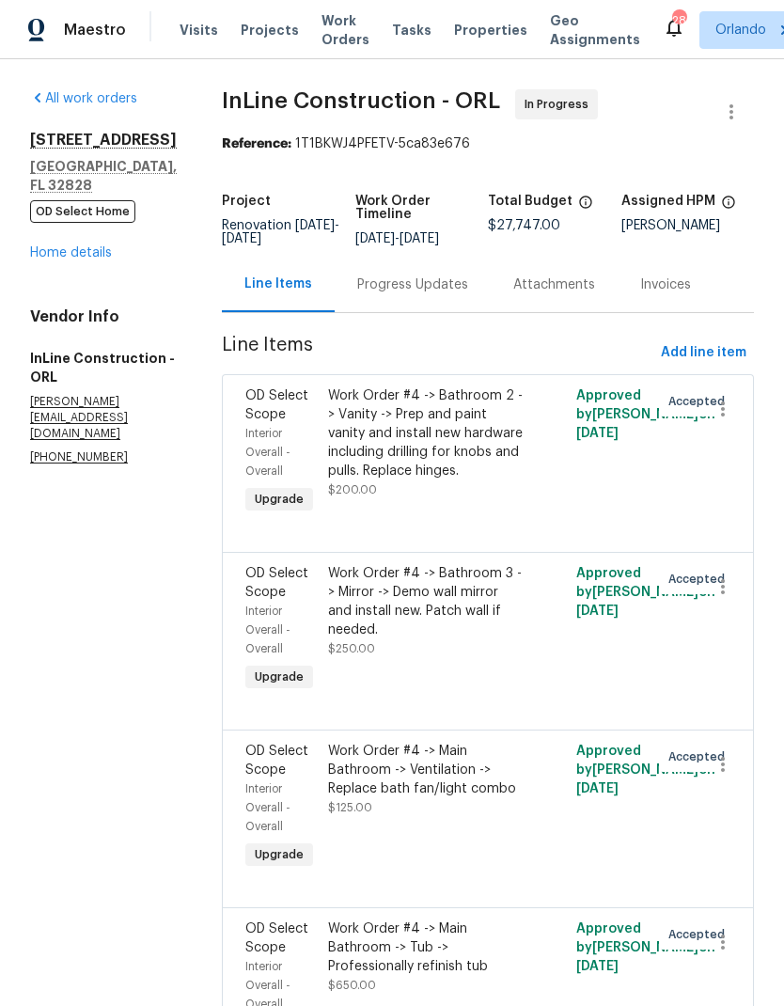
click at [91, 258] on link "Home details" at bounding box center [71, 252] width 82 height 13
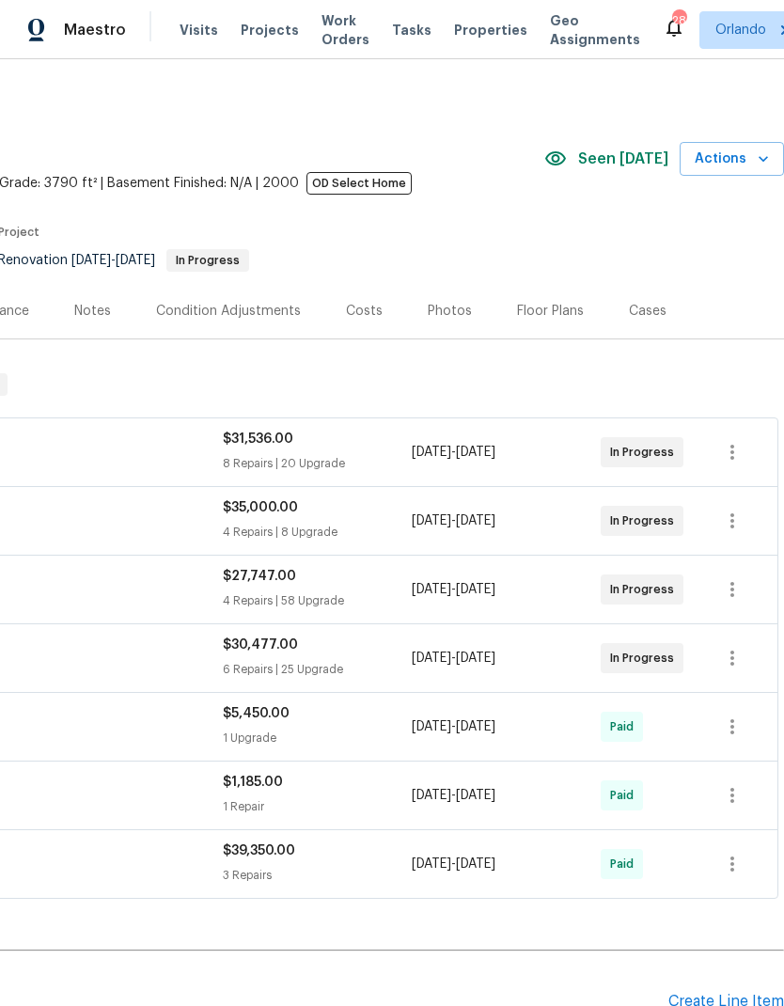
scroll to position [2, 278]
click at [761, 150] on icon "button" at bounding box center [763, 158] width 19 height 19
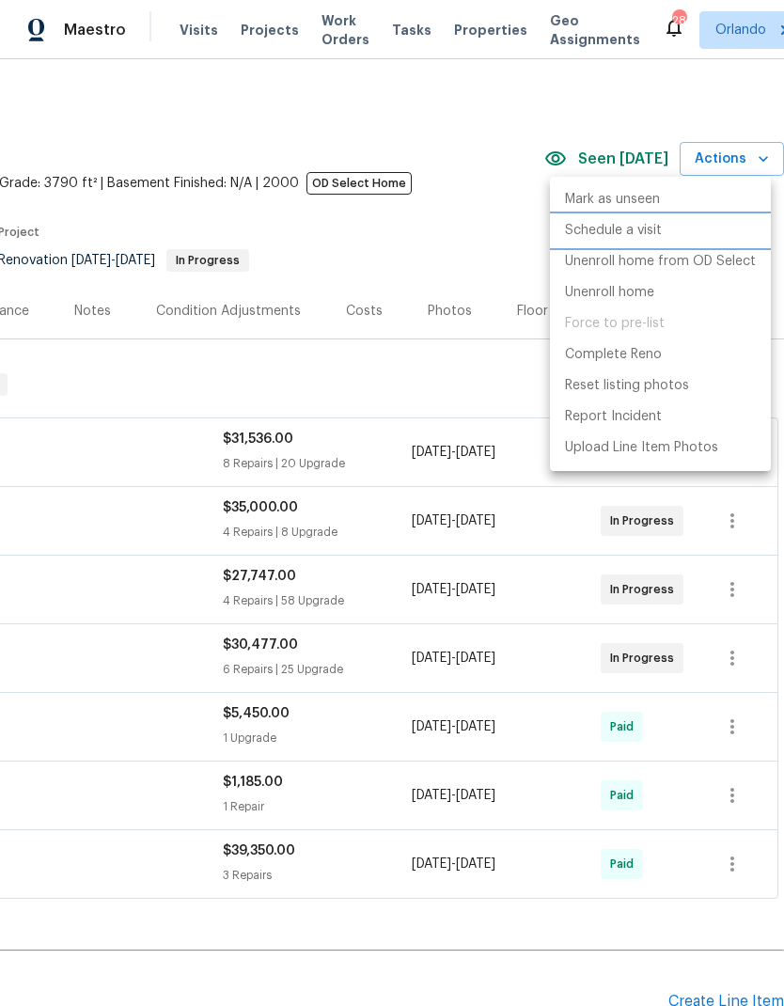
click at [660, 230] on p "Schedule a visit" at bounding box center [613, 231] width 97 height 20
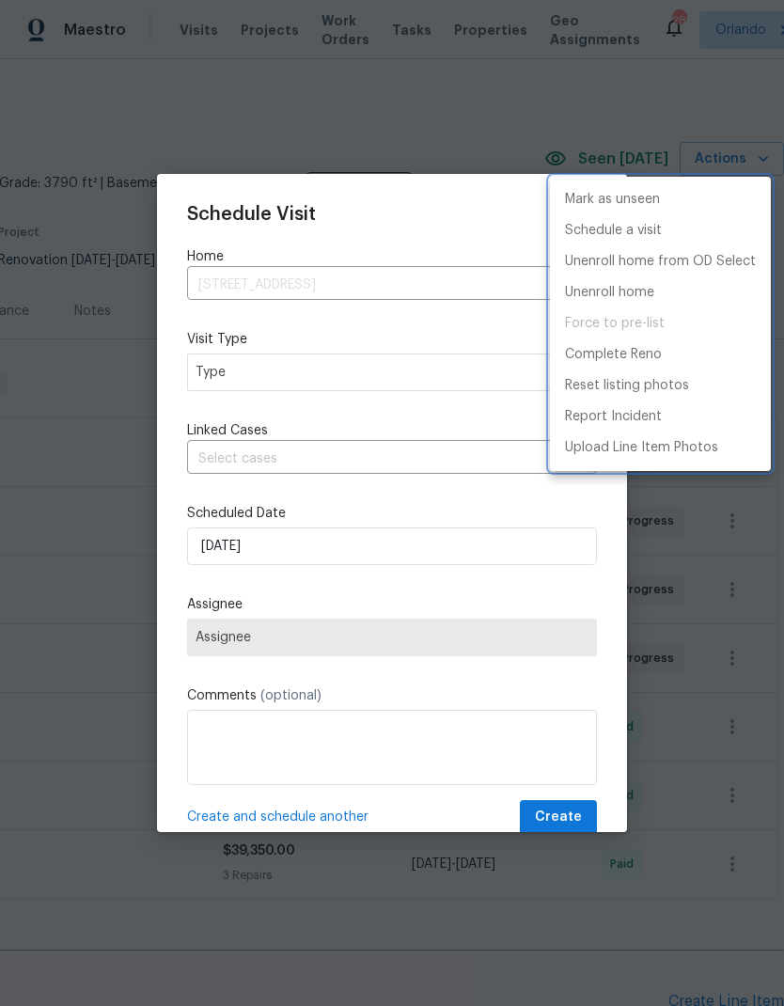
click at [467, 384] on div at bounding box center [392, 503] width 784 height 1006
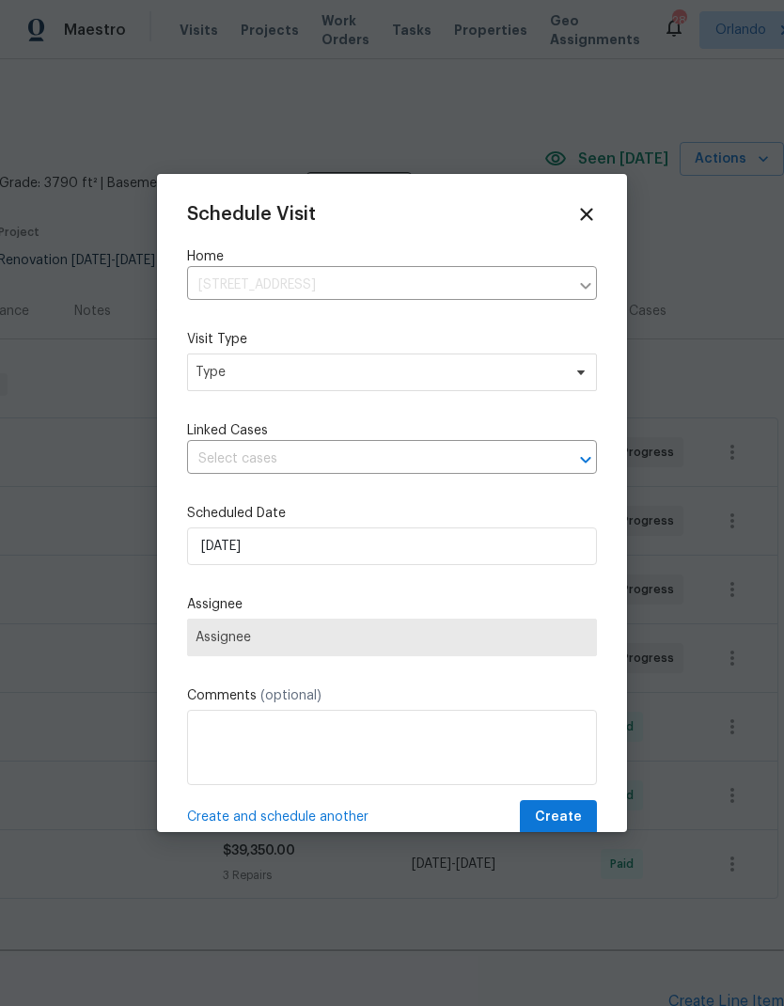
click at [466, 383] on div "Mark as unseen Schedule a visit Unenroll home from OD Select Unenroll home Forc…" at bounding box center [392, 503] width 784 height 1006
click at [524, 364] on span "Type" at bounding box center [392, 372] width 410 height 38
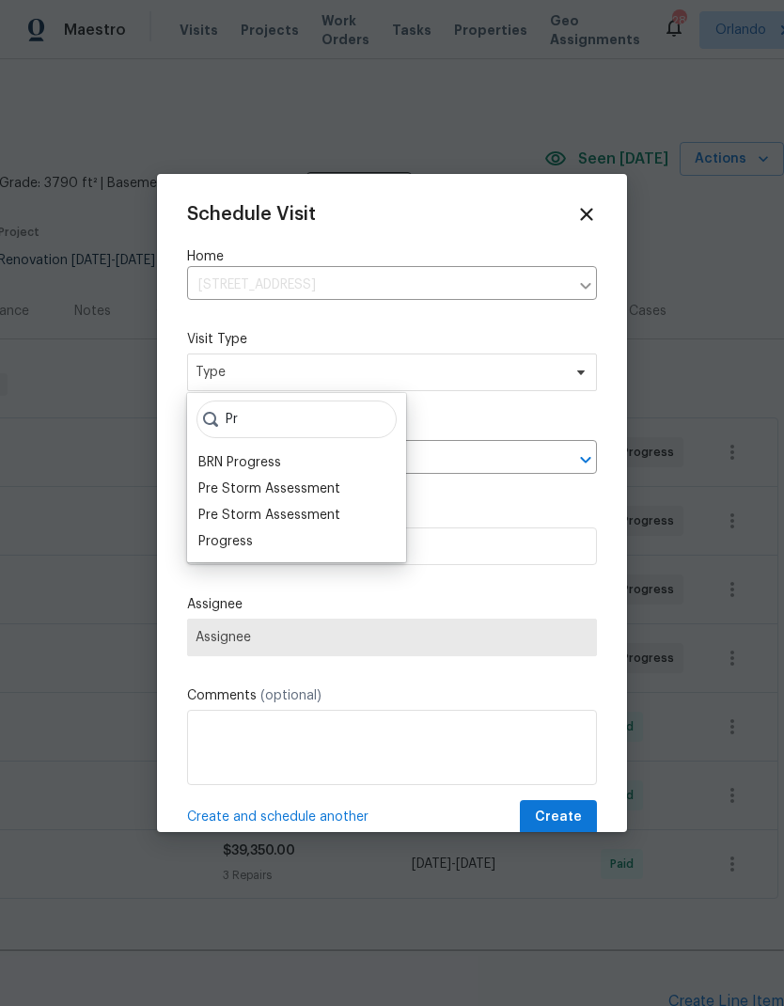
type input "Pr"
click at [241, 544] on div "Progress" at bounding box center [225, 541] width 55 height 19
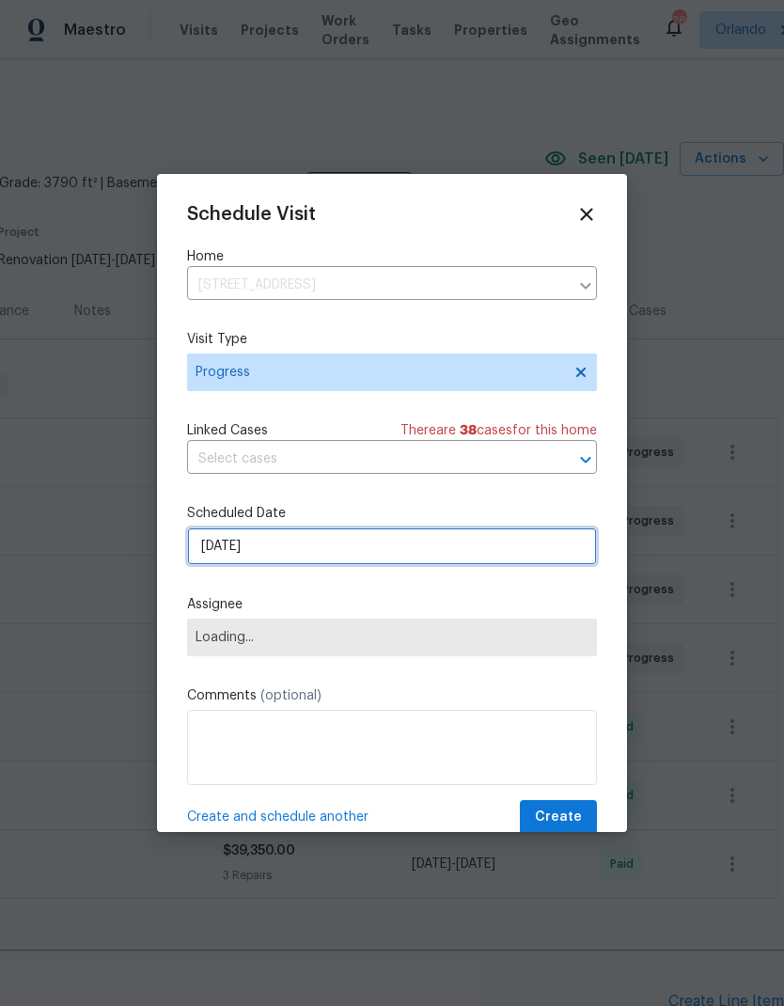
click at [450, 550] on input "10/6/2025" at bounding box center [392, 546] width 410 height 38
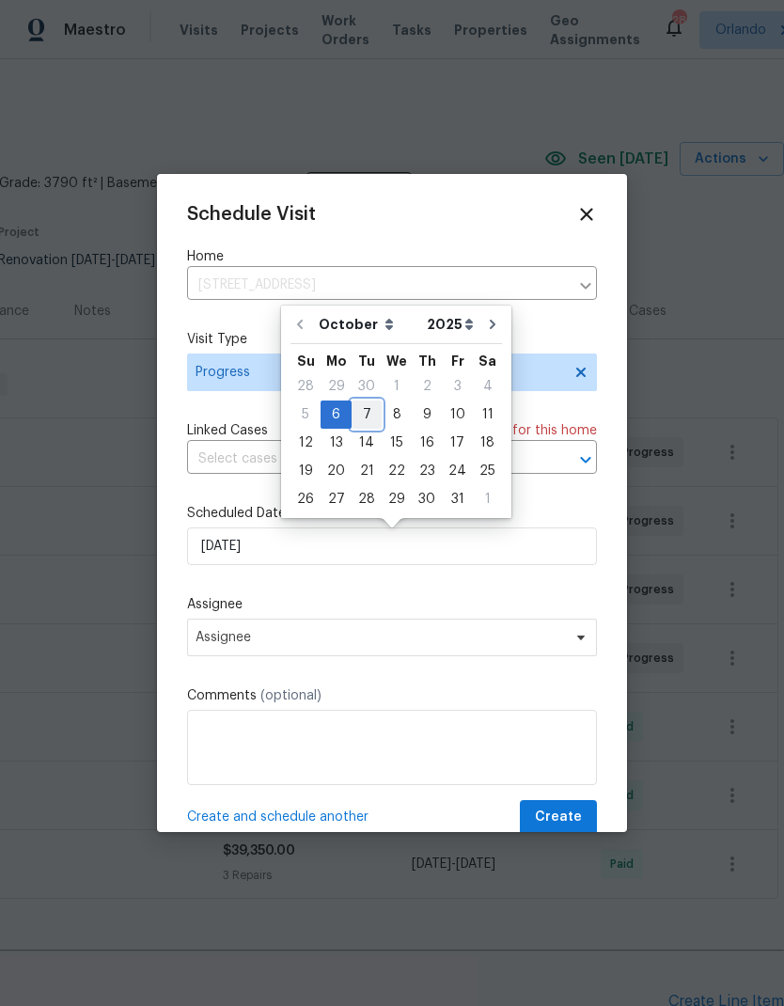
click at [368, 413] on div "7" at bounding box center [367, 414] width 30 height 26
type input "10/7/2025"
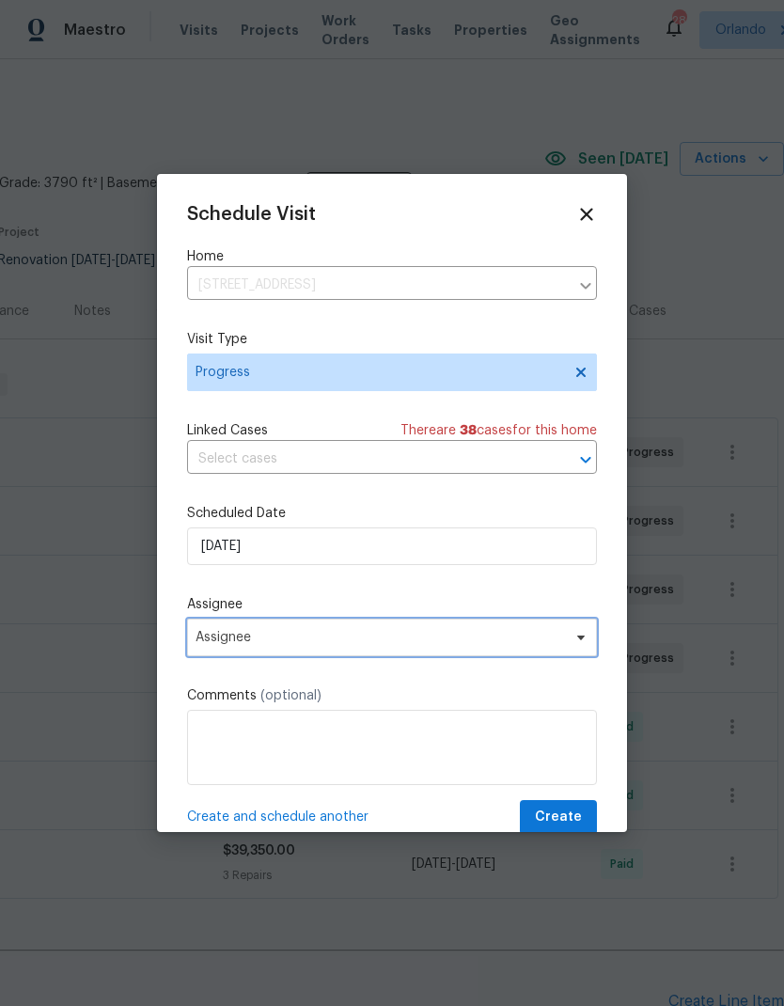
click at [438, 641] on span "Assignee" at bounding box center [380, 637] width 368 height 15
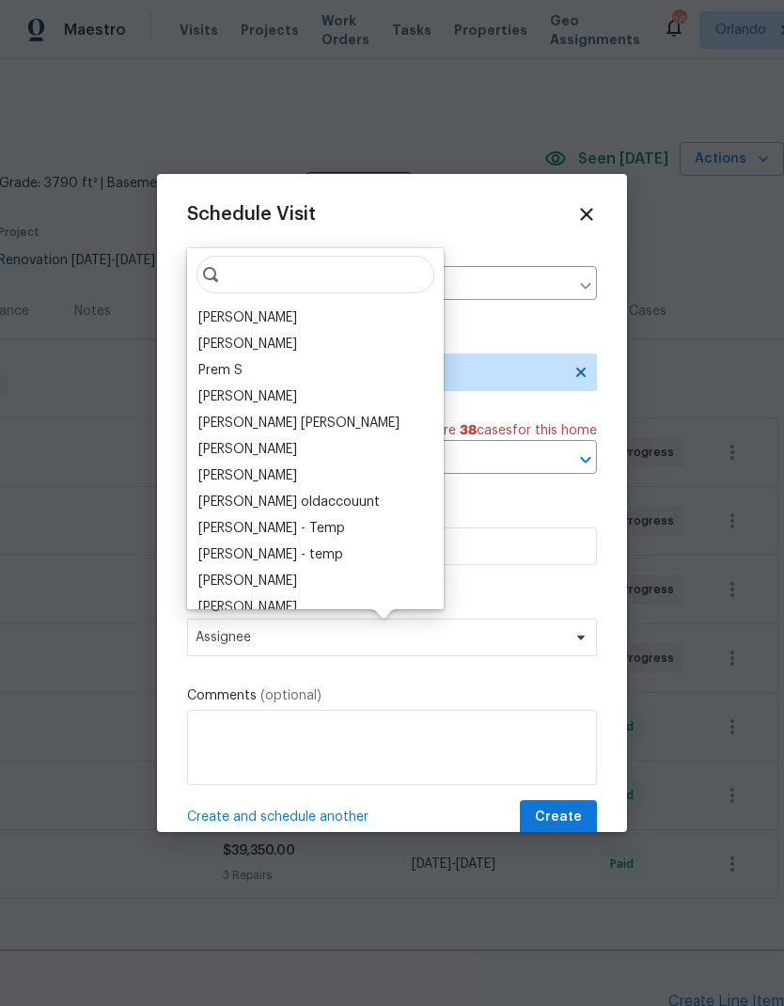
click at [261, 308] on div "[PERSON_NAME]" at bounding box center [247, 317] width 99 height 19
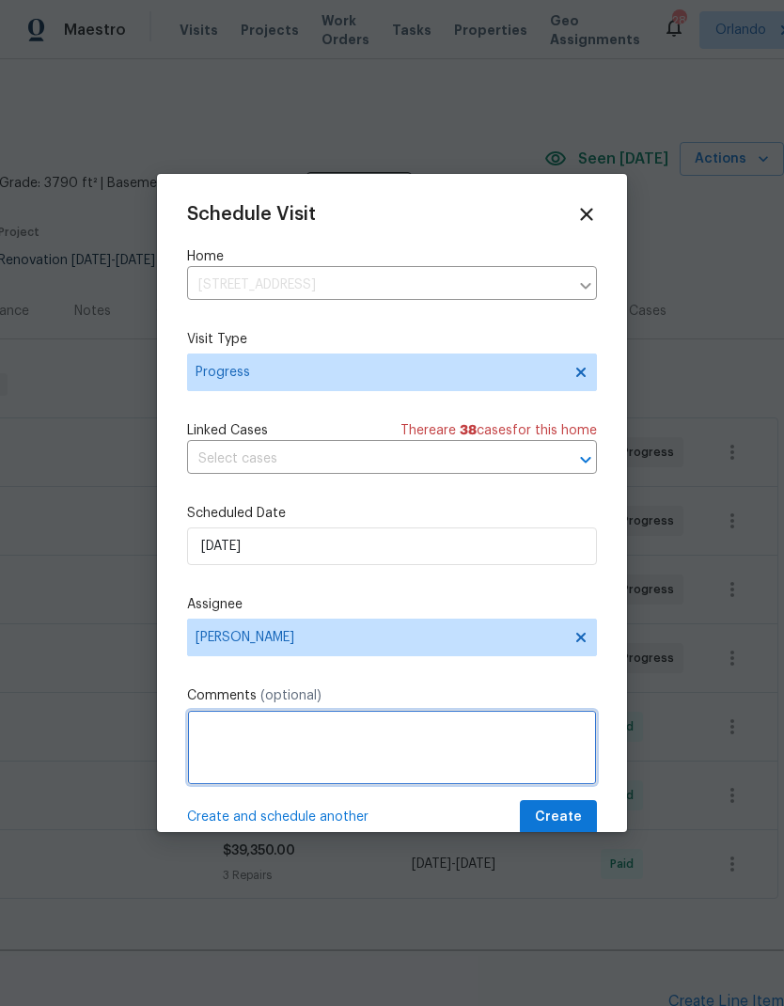
click at [376, 735] on textarea at bounding box center [392, 747] width 410 height 75
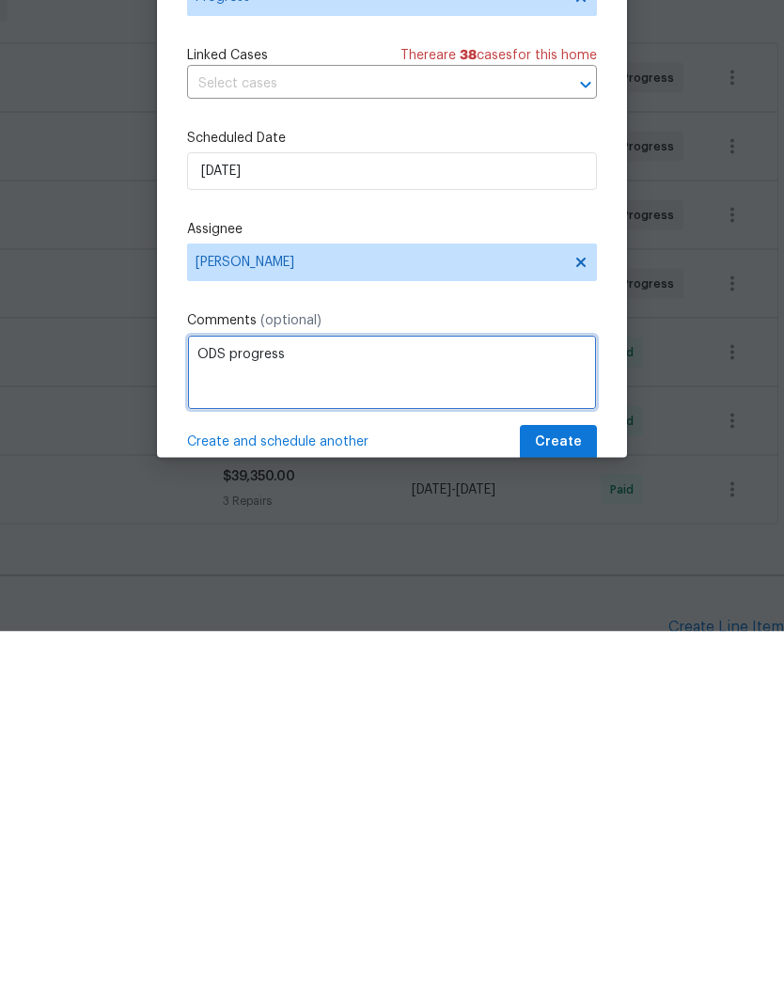
type textarea "ODS progress"
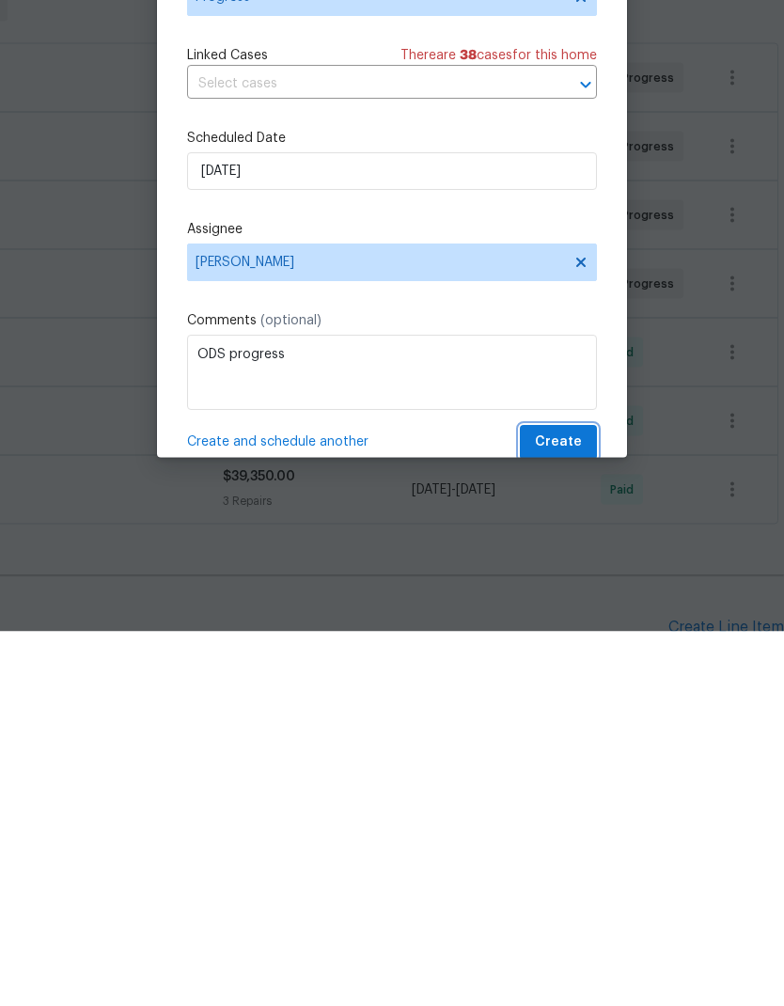
click at [571, 806] on span "Create" at bounding box center [558, 817] width 47 height 23
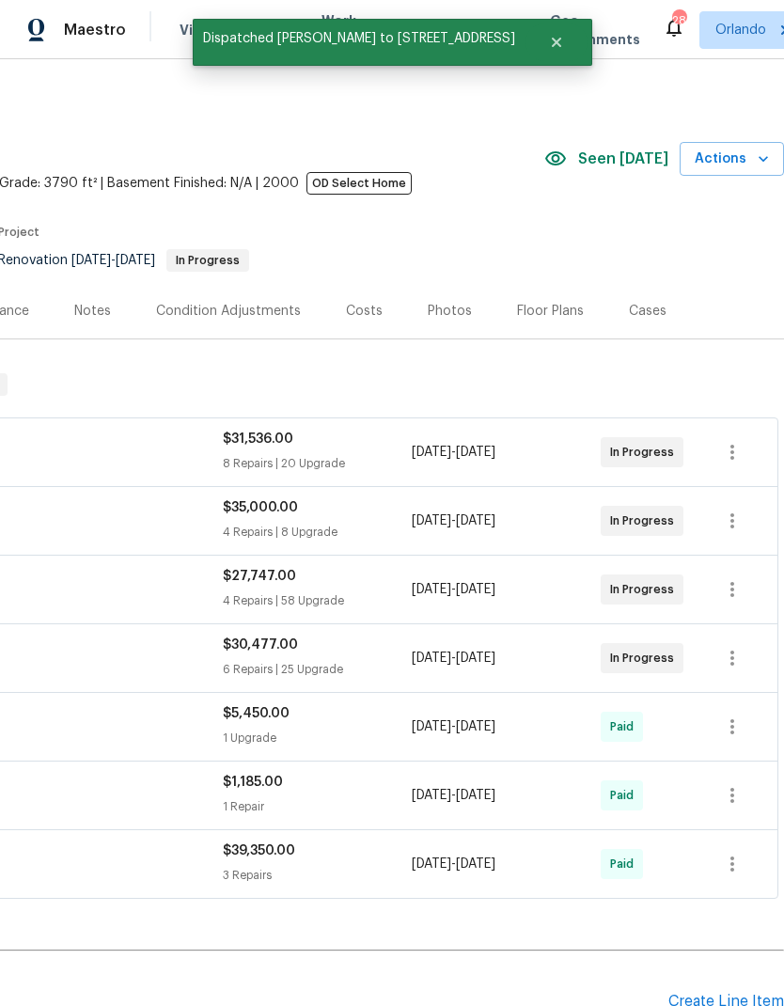
click at [562, 841] on div "7/24/2025 - 10/31/2025" at bounding box center [506, 863] width 189 height 45
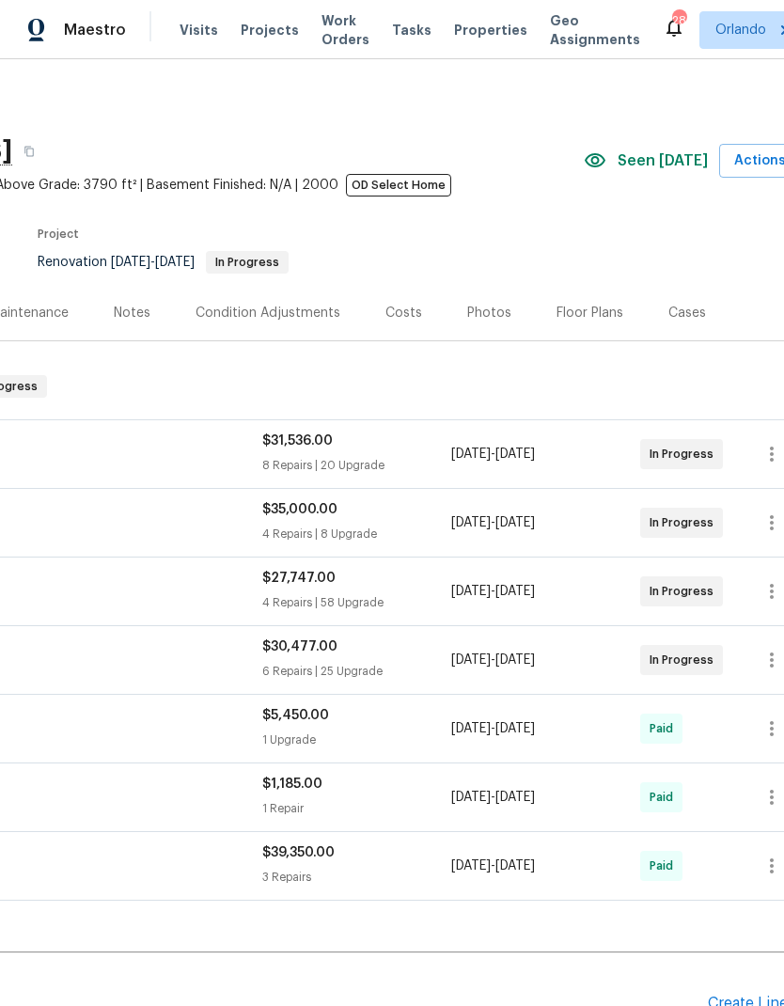
scroll to position [0, 245]
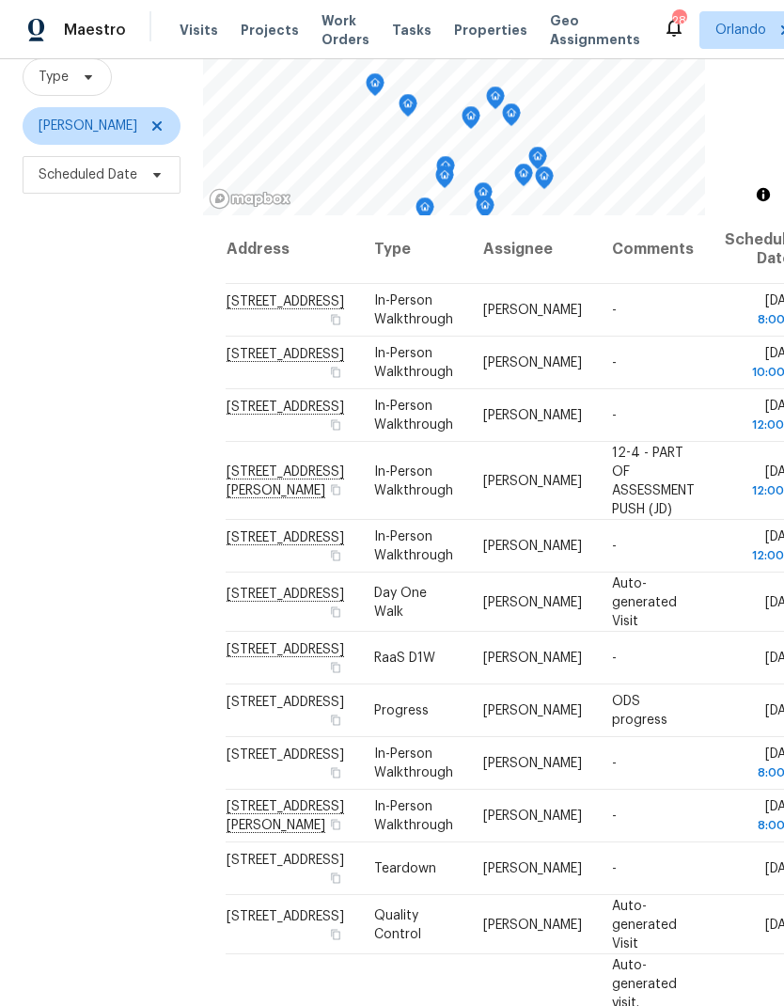
scroll to position [181, 0]
click at [0, 0] on icon at bounding box center [0, 0] width 0 height 0
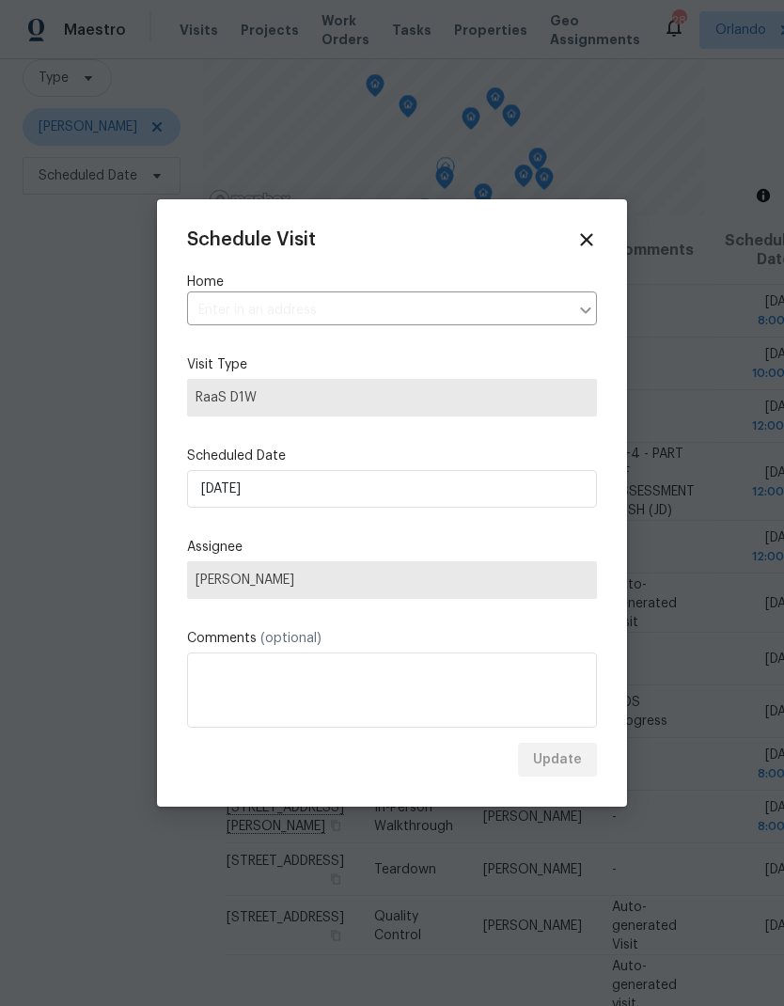
type input "840 Huntington Pl, Orlando, FL 32803"
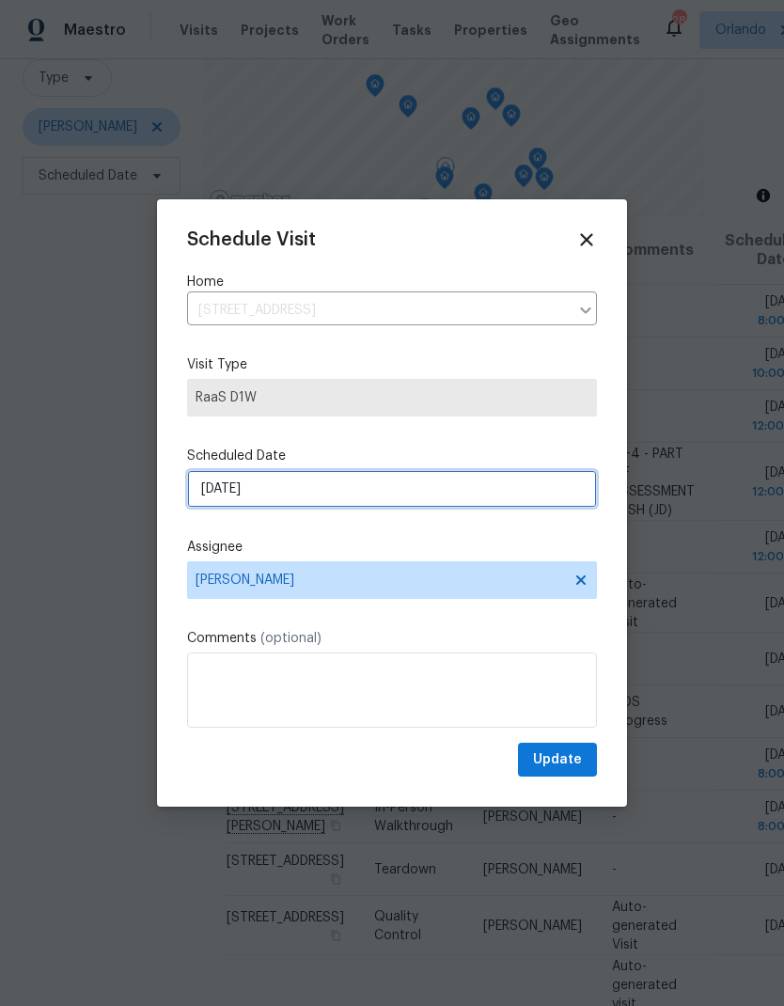
click at [395, 500] on input "10/7/2025" at bounding box center [392, 489] width 410 height 38
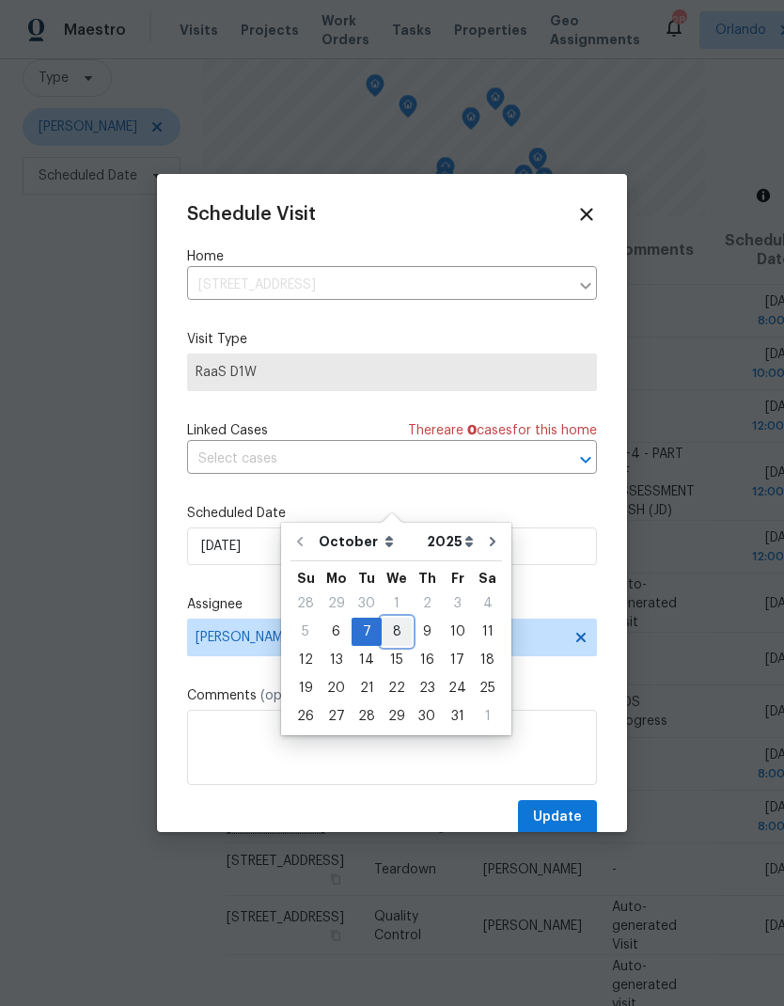
click at [402, 619] on div "8" at bounding box center [397, 631] width 30 height 26
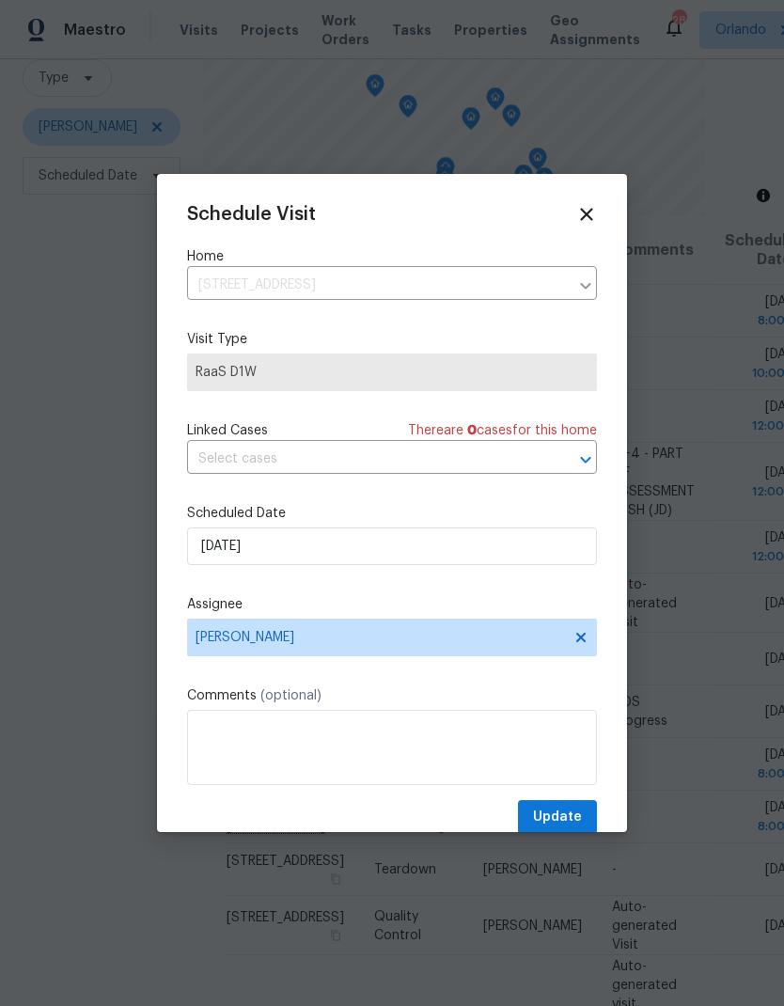
type input "10/8/2025"
click at [577, 822] on span "Update" at bounding box center [557, 817] width 49 height 23
